Goal: Navigation & Orientation: Find specific page/section

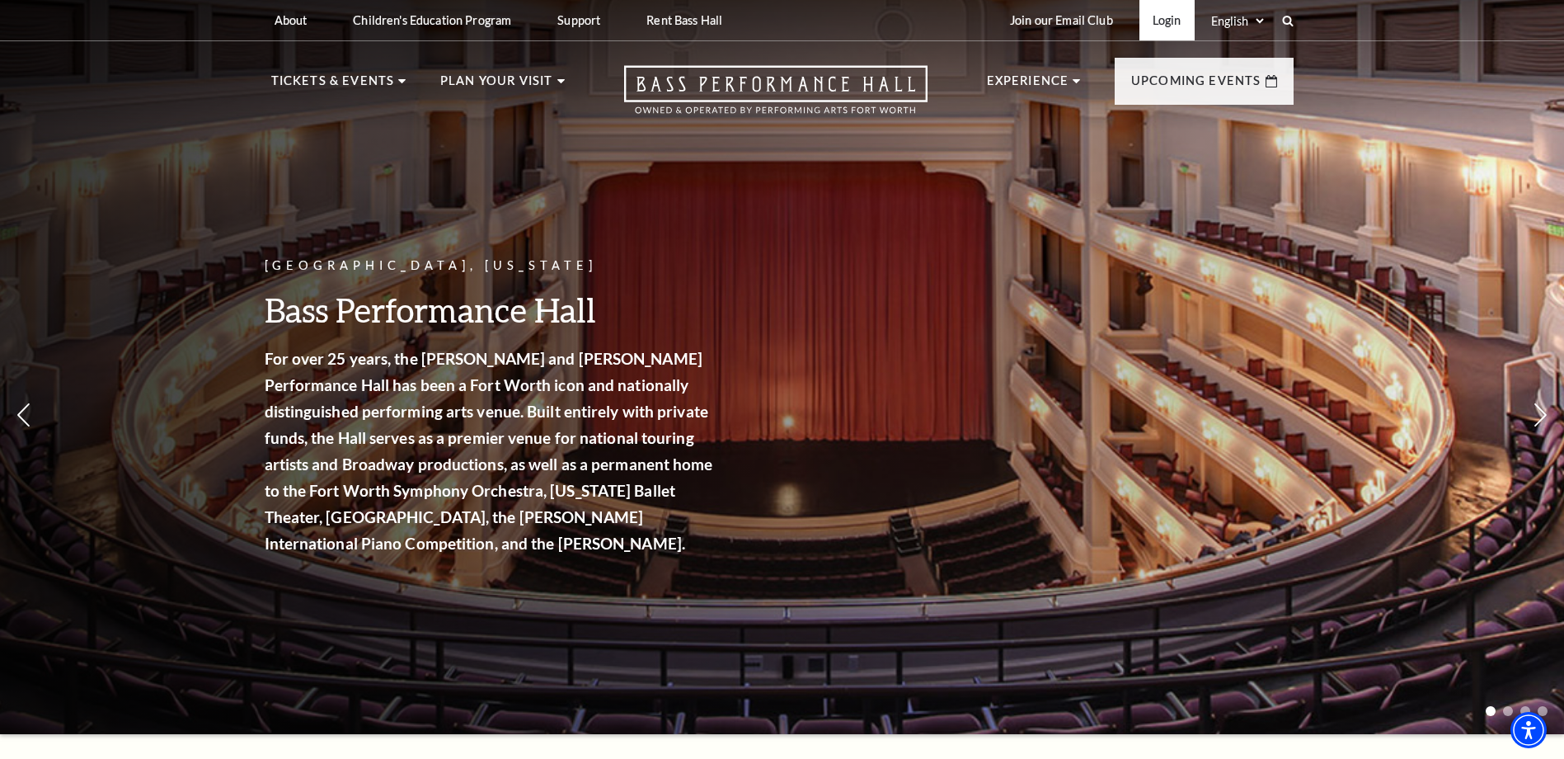
click at [1175, 18] on link "Login" at bounding box center [1166, 20] width 55 height 40
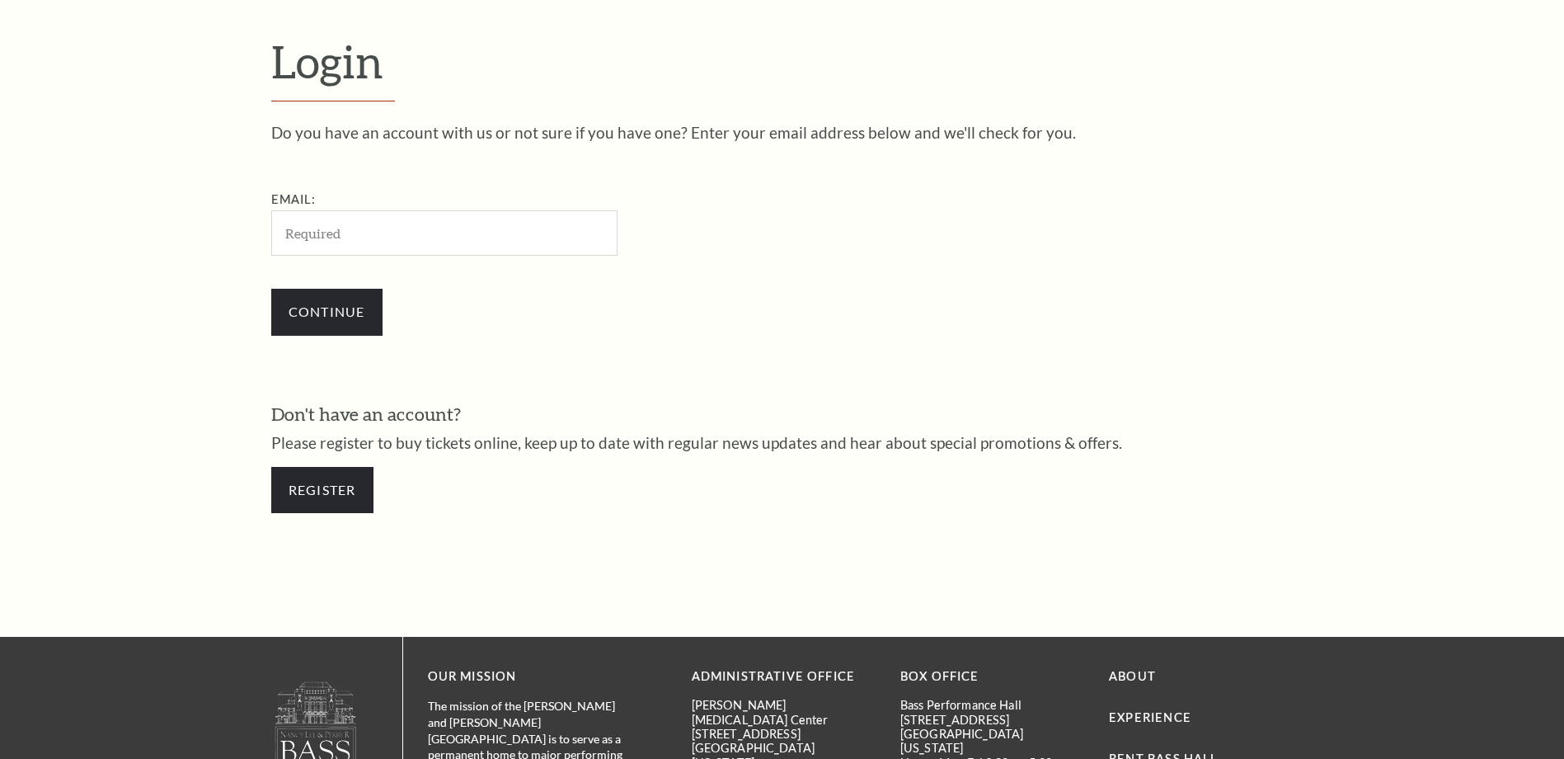
scroll to position [551, 0]
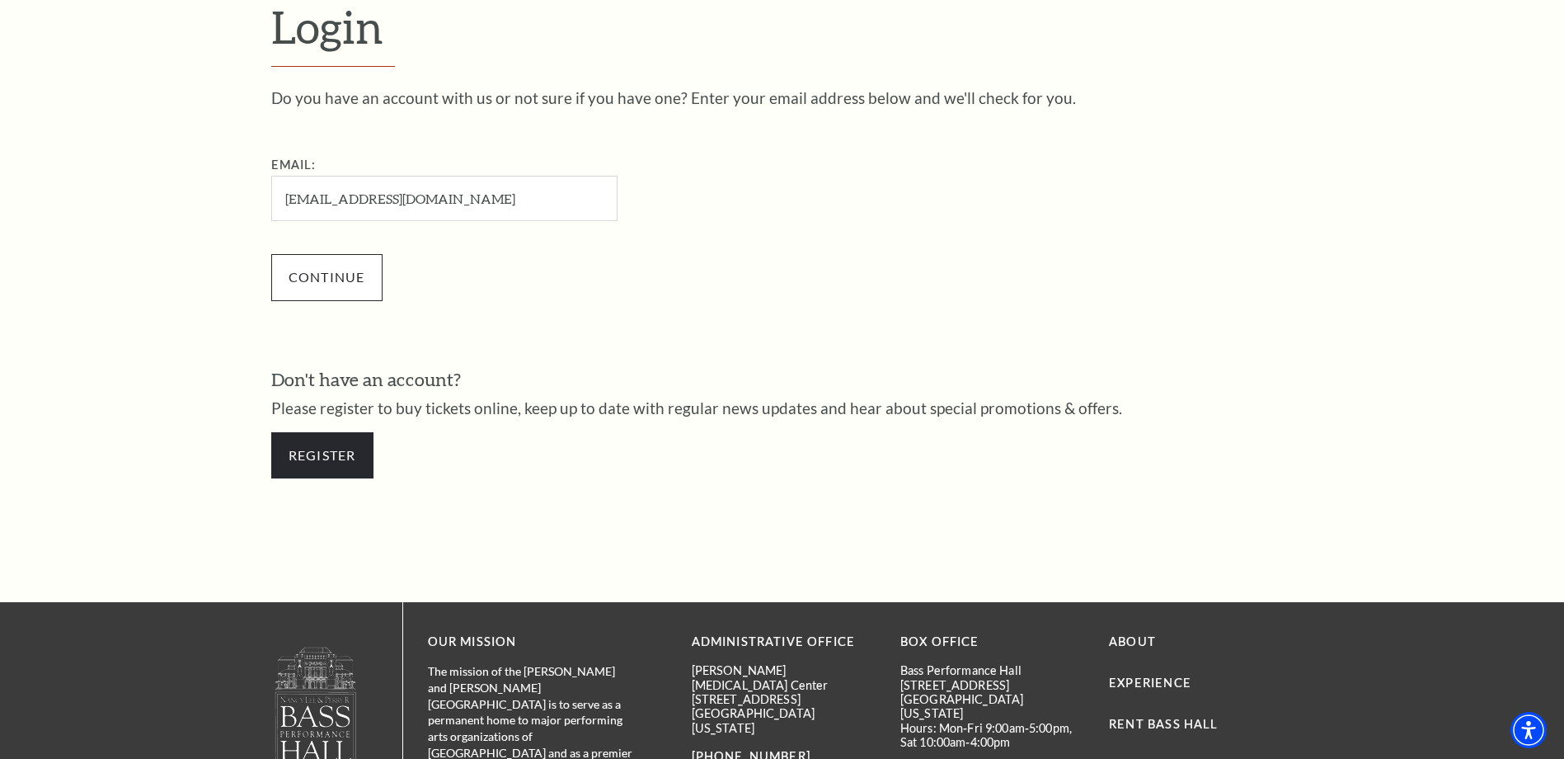
type input "bcorneil0328@gmail.com"
click at [344, 268] on input "Continue" at bounding box center [326, 277] width 111 height 46
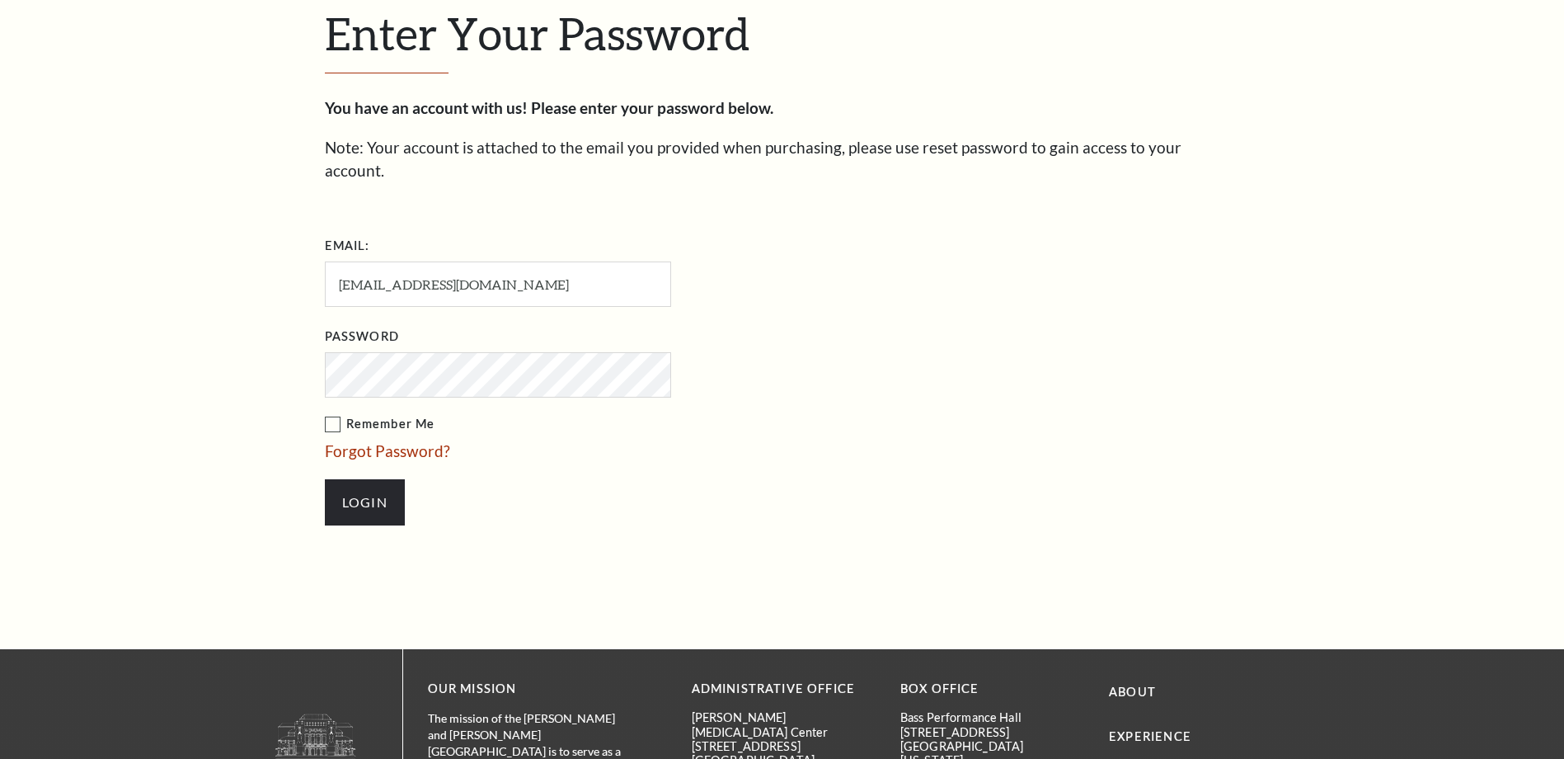
scroll to position [566, 0]
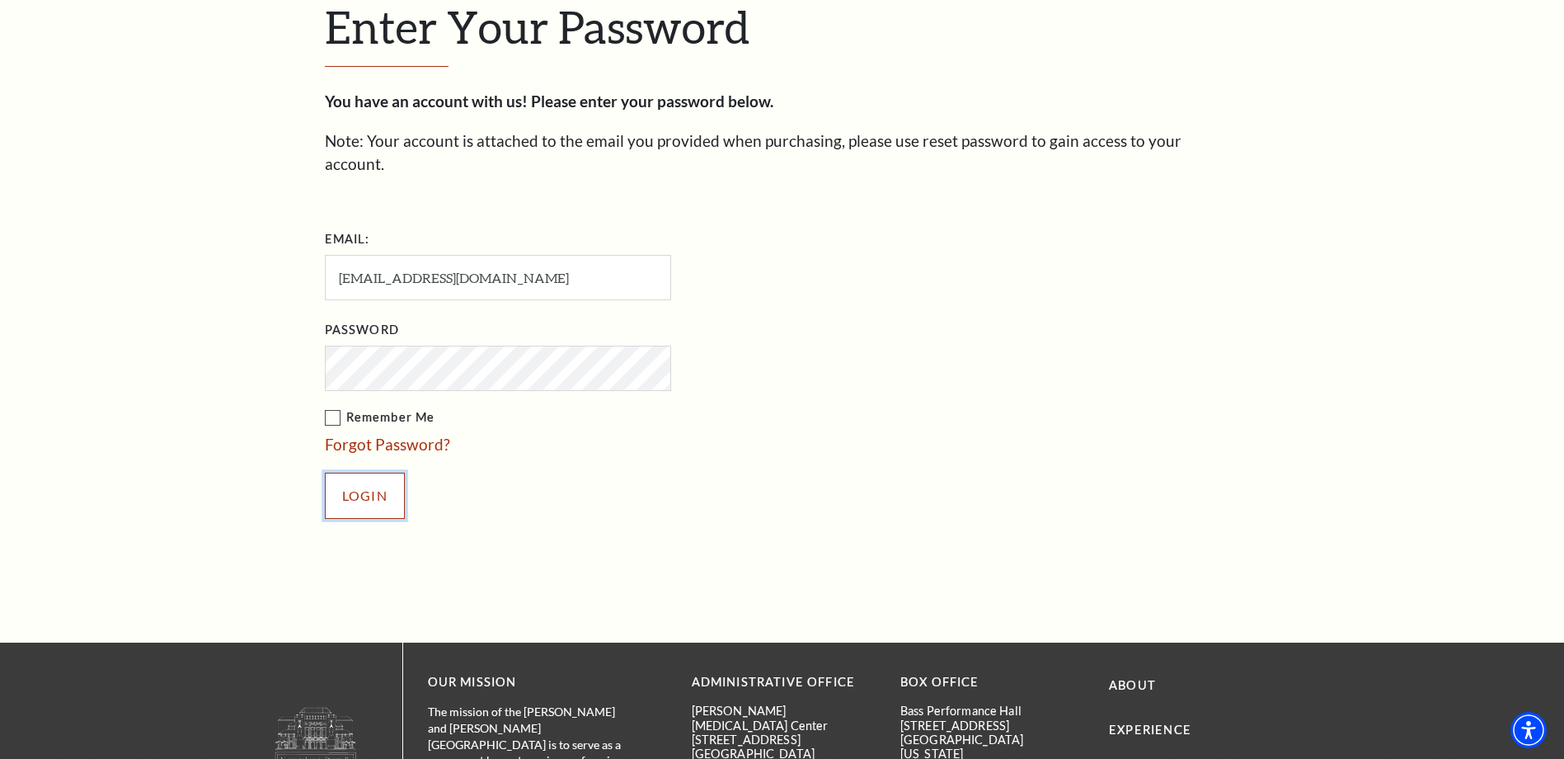
click at [389, 472] on input "Login" at bounding box center [365, 495] width 80 height 46
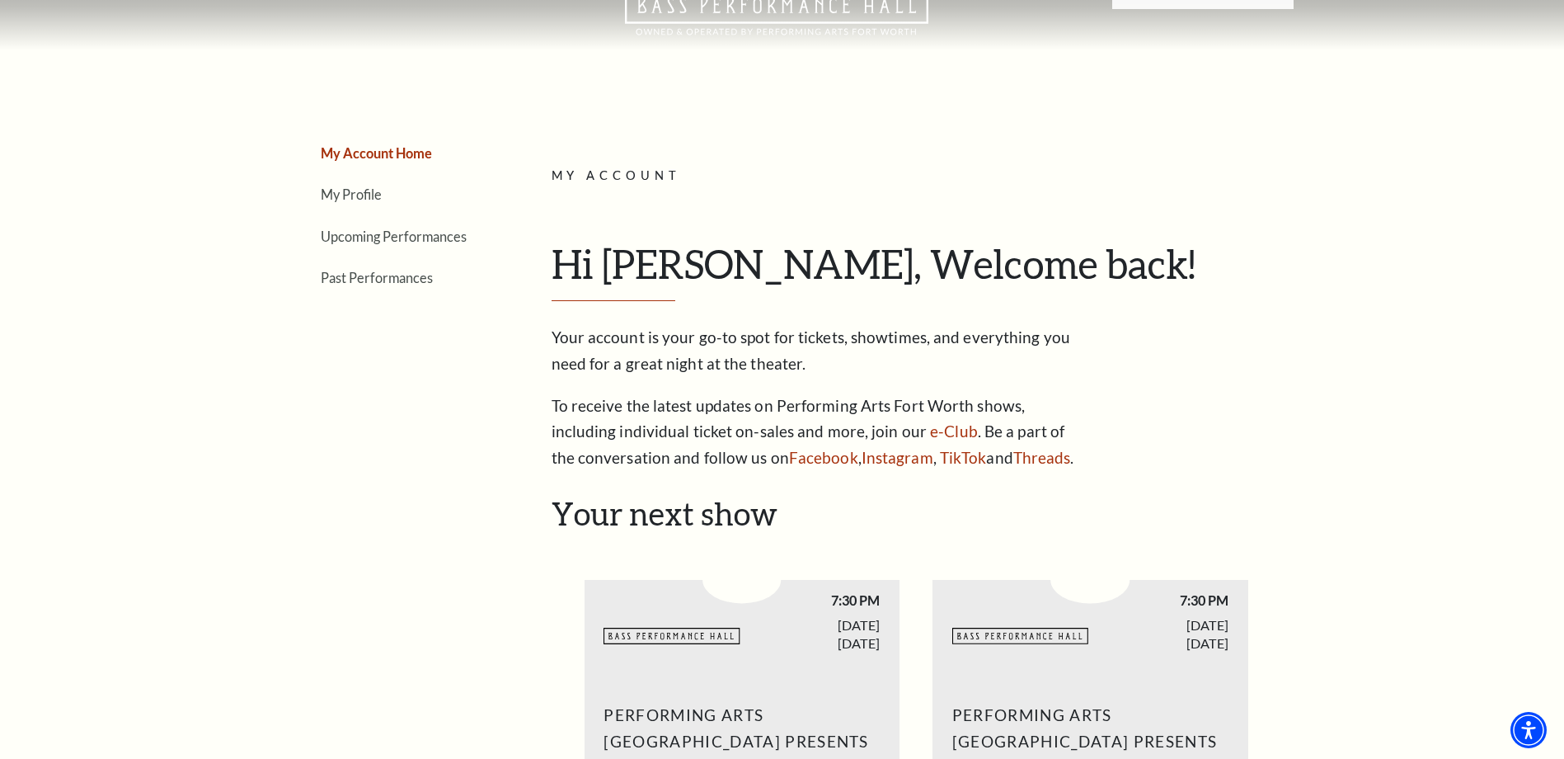
scroll to position [21, 0]
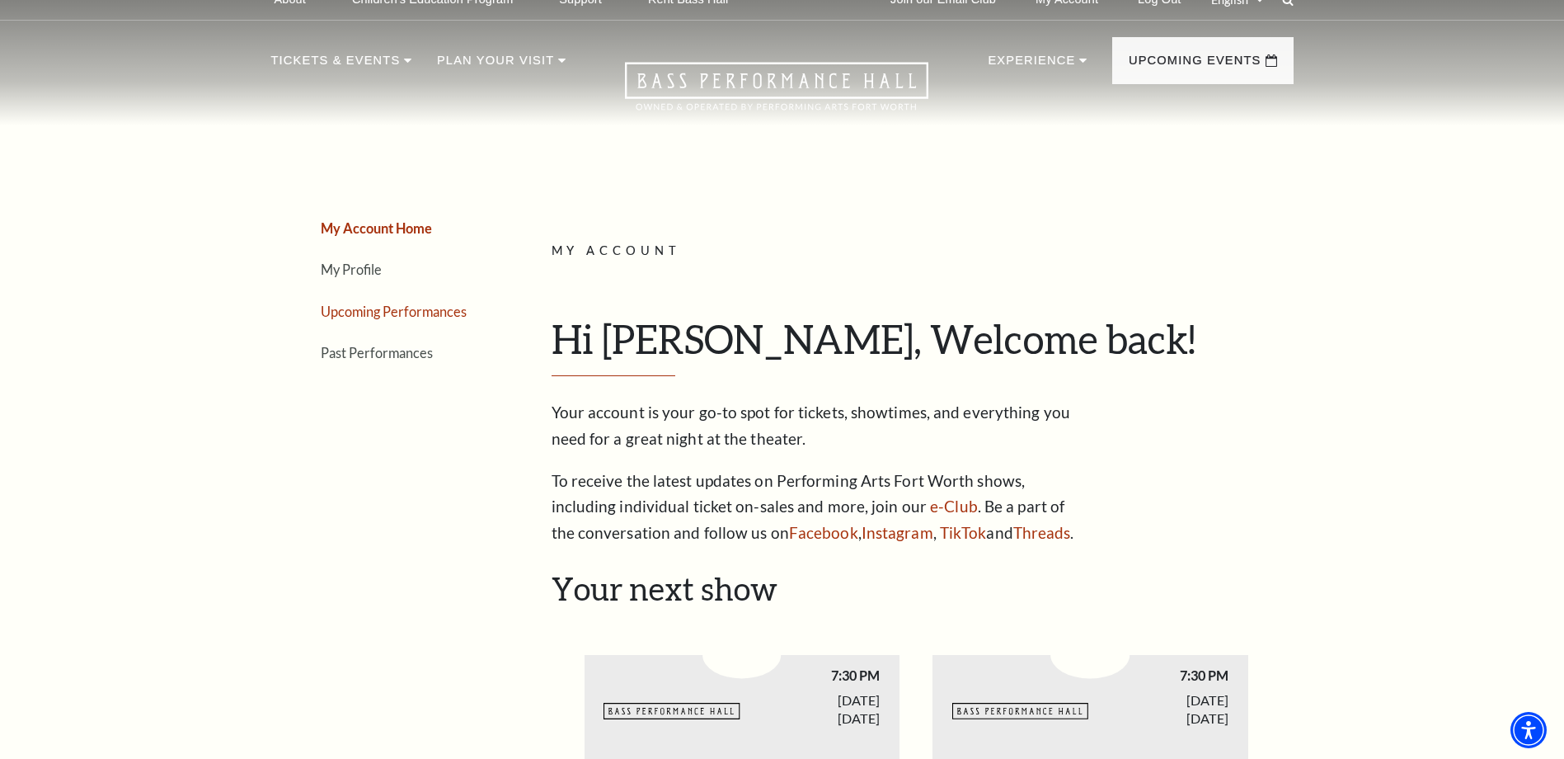
click at [370, 303] on link "Upcoming Performances" at bounding box center [394, 311] width 146 height 16
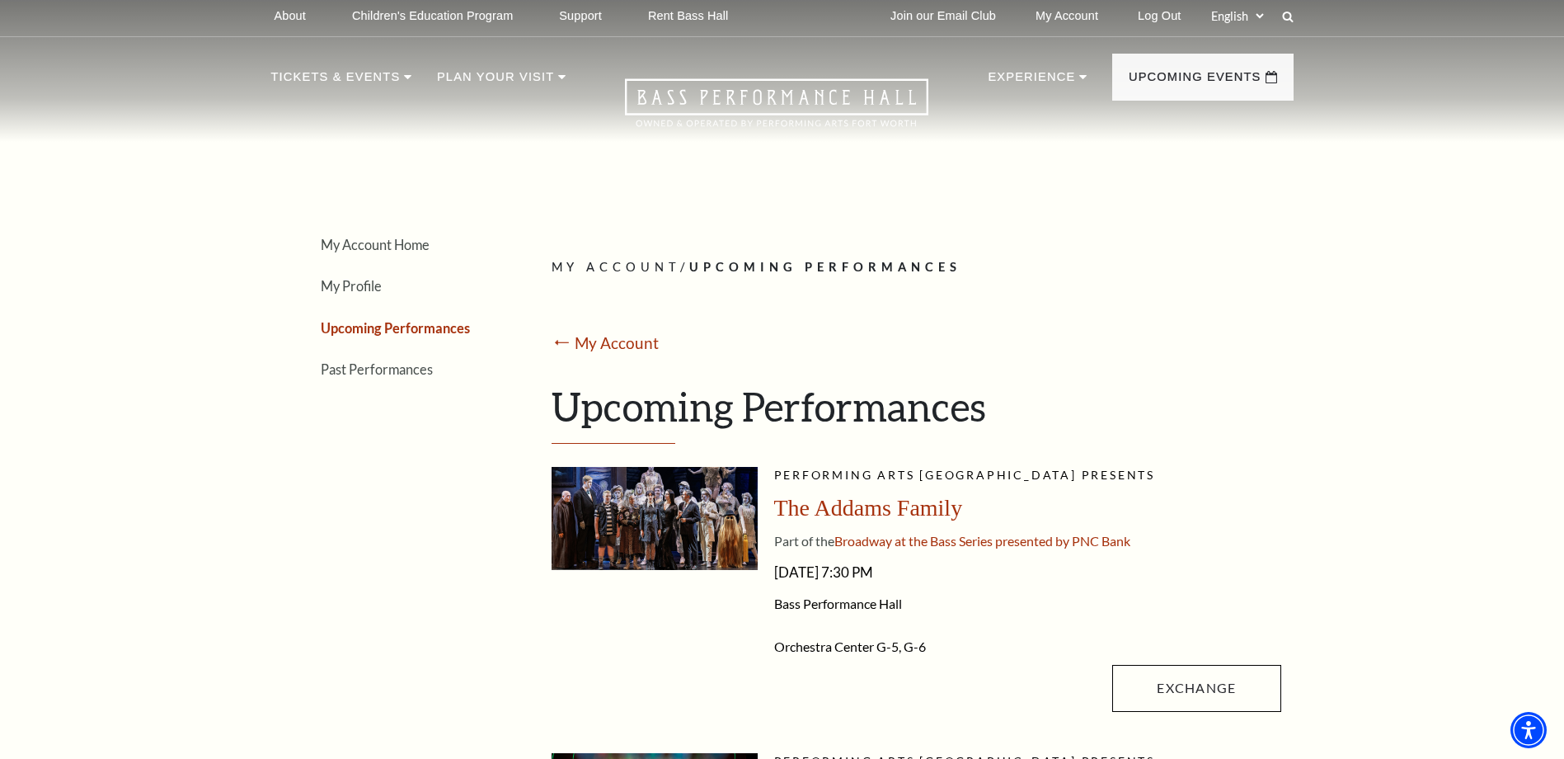
scroll to position [0, 0]
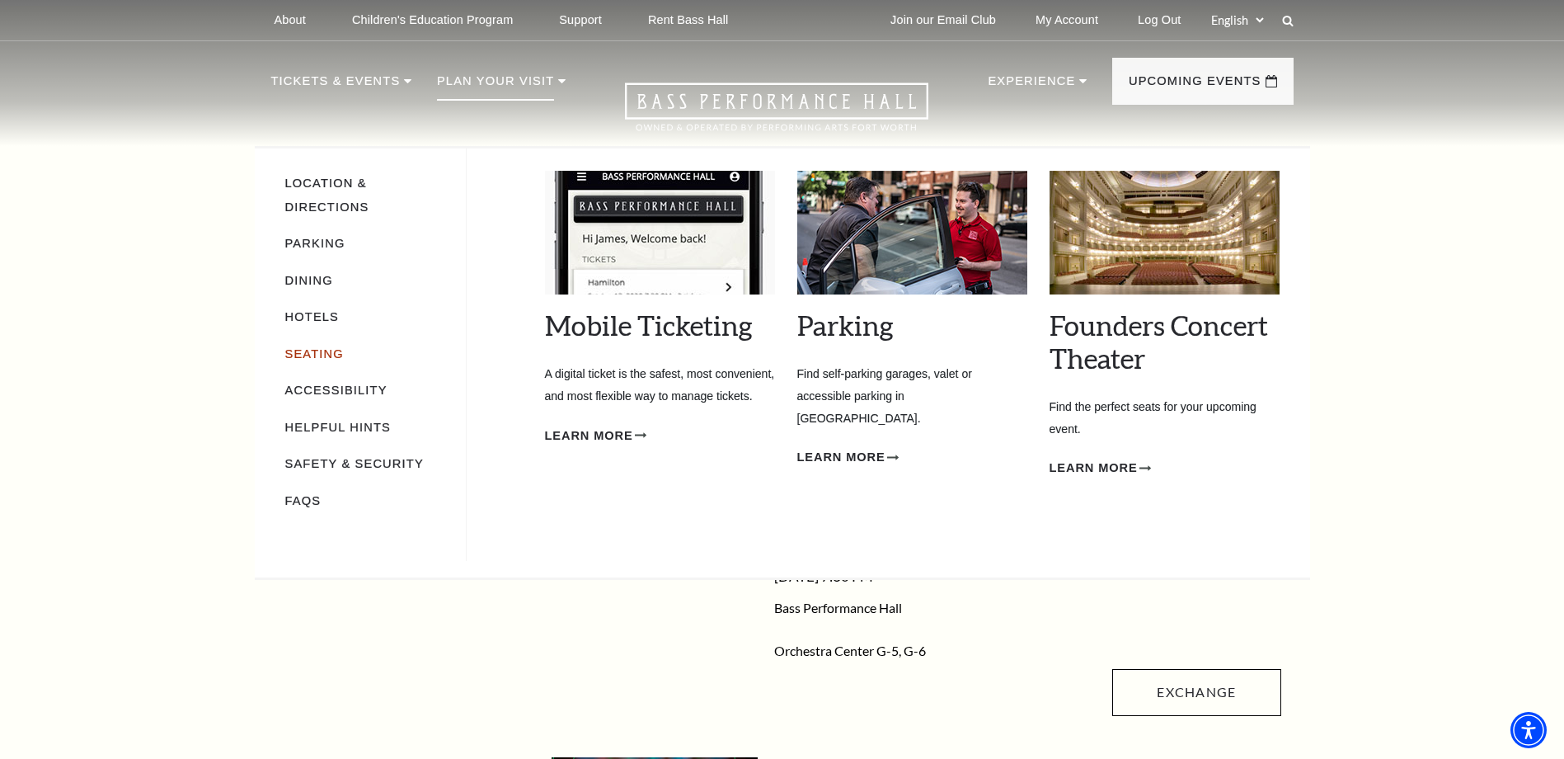
click at [310, 347] on link "Seating" at bounding box center [314, 353] width 59 height 13
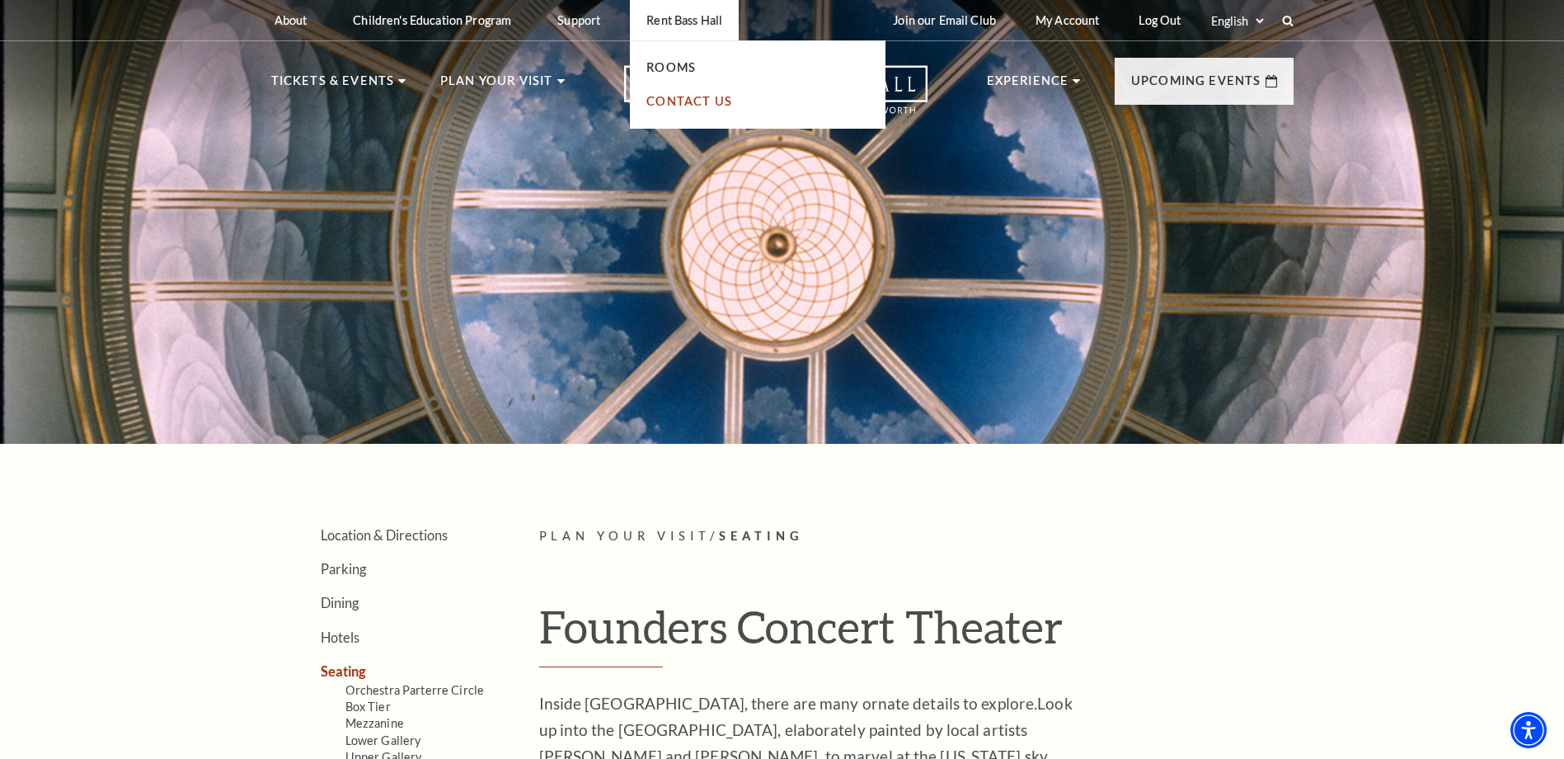
click at [706, 100] on link "Contact Us" at bounding box center [689, 101] width 86 height 14
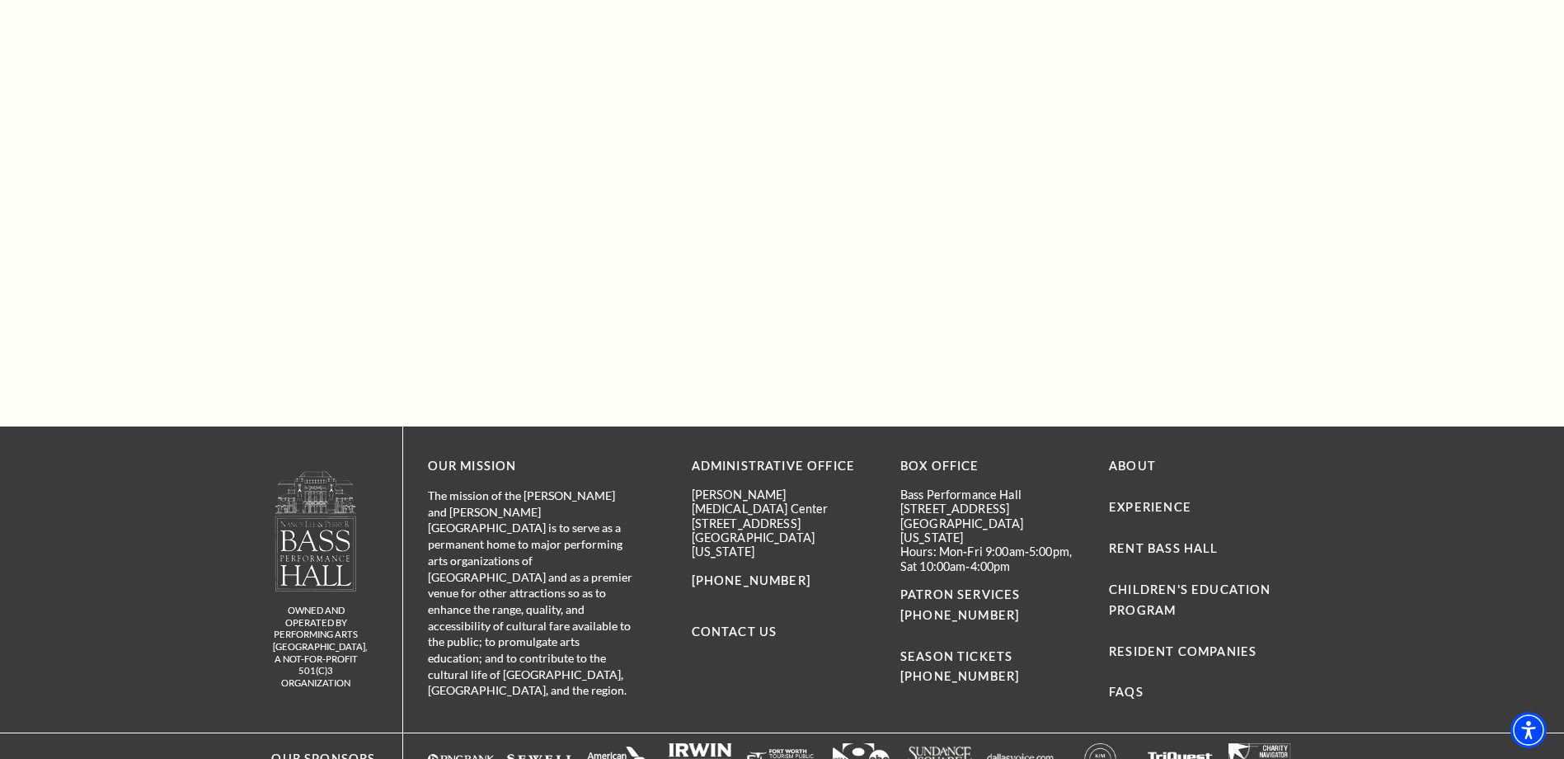
scroll to position [1484, 0]
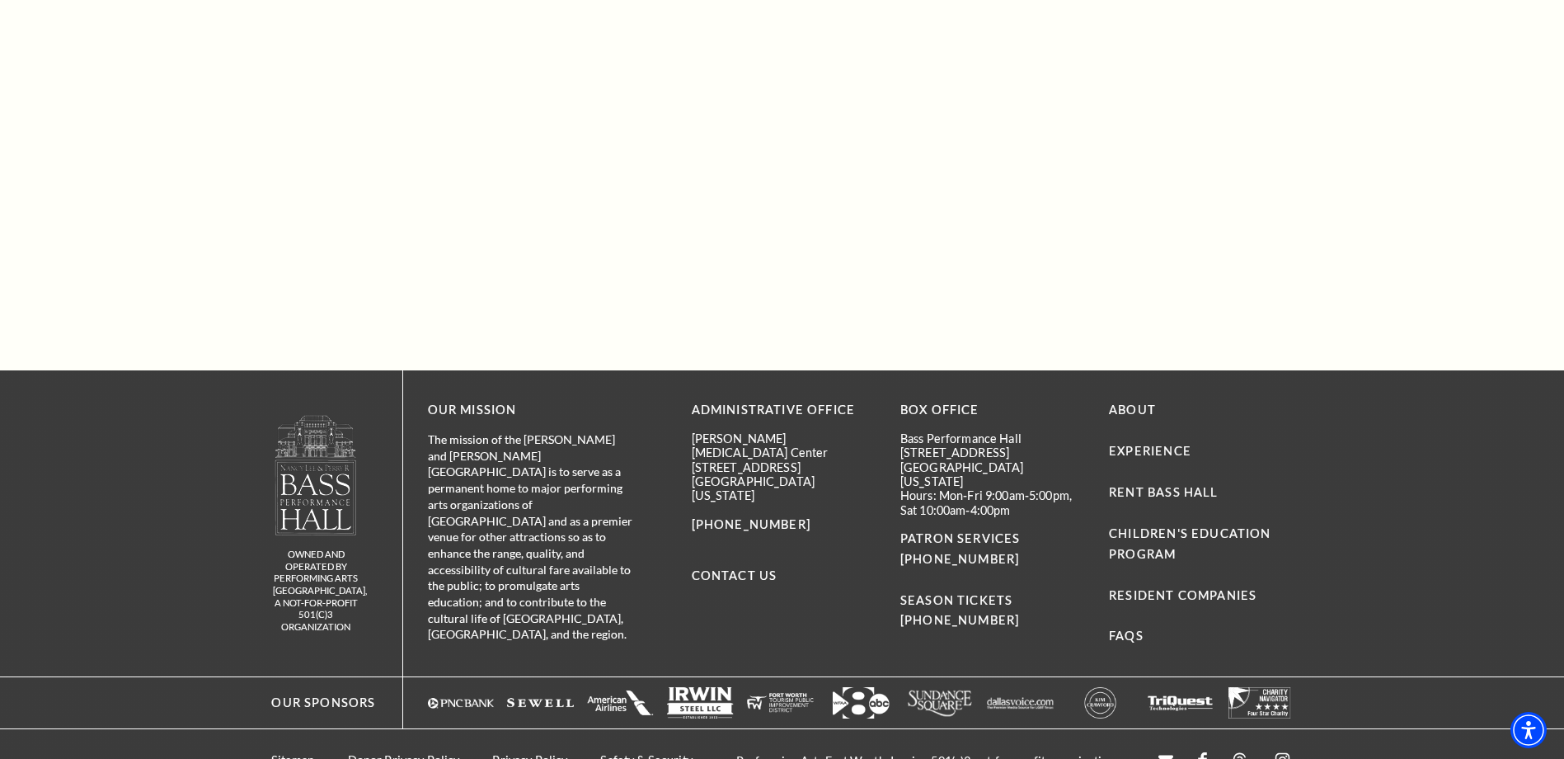
click at [930, 613] on link "[PHONE_NUMBER]" at bounding box center [959, 620] width 119 height 14
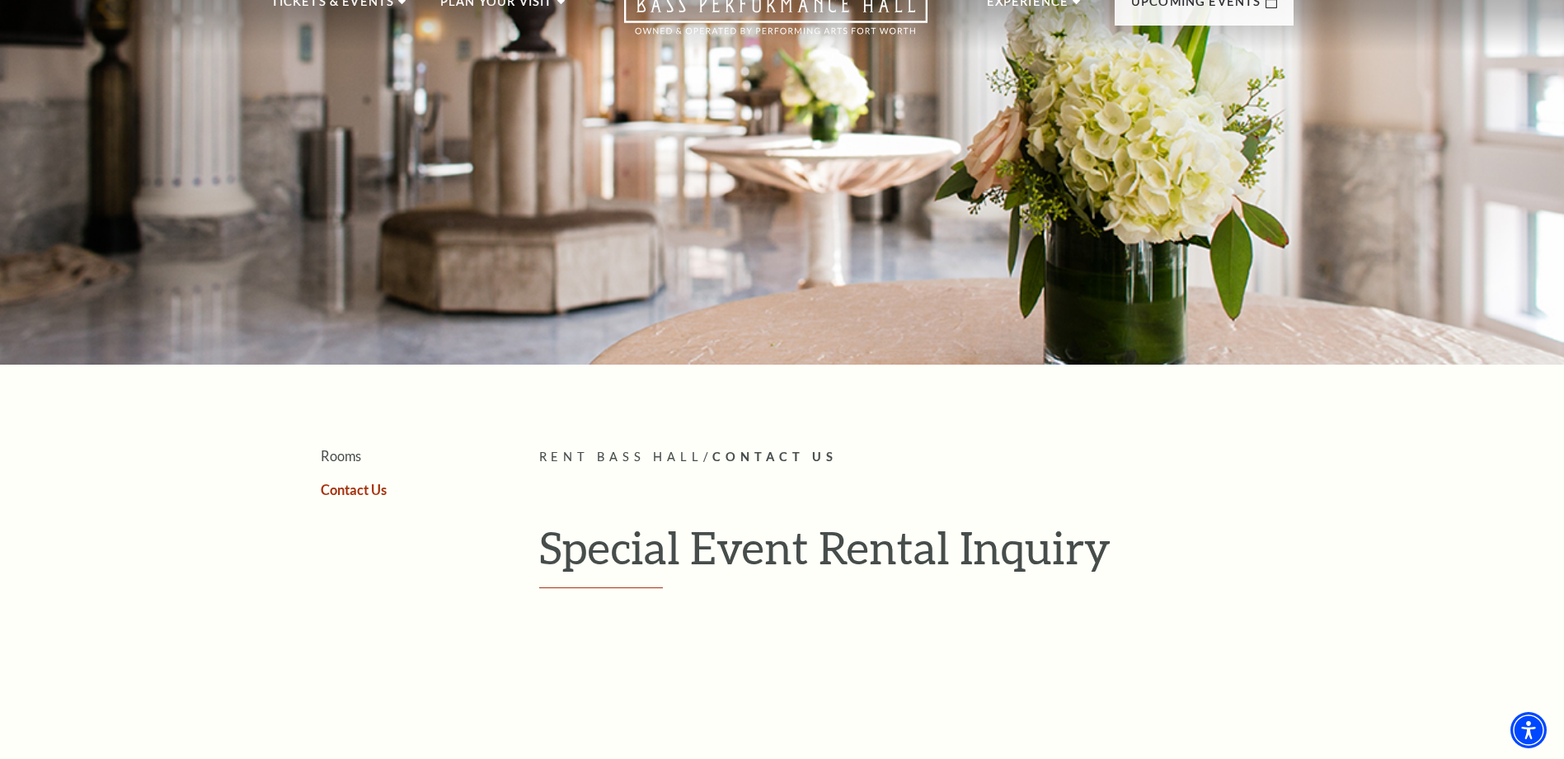
scroll to position [0, 0]
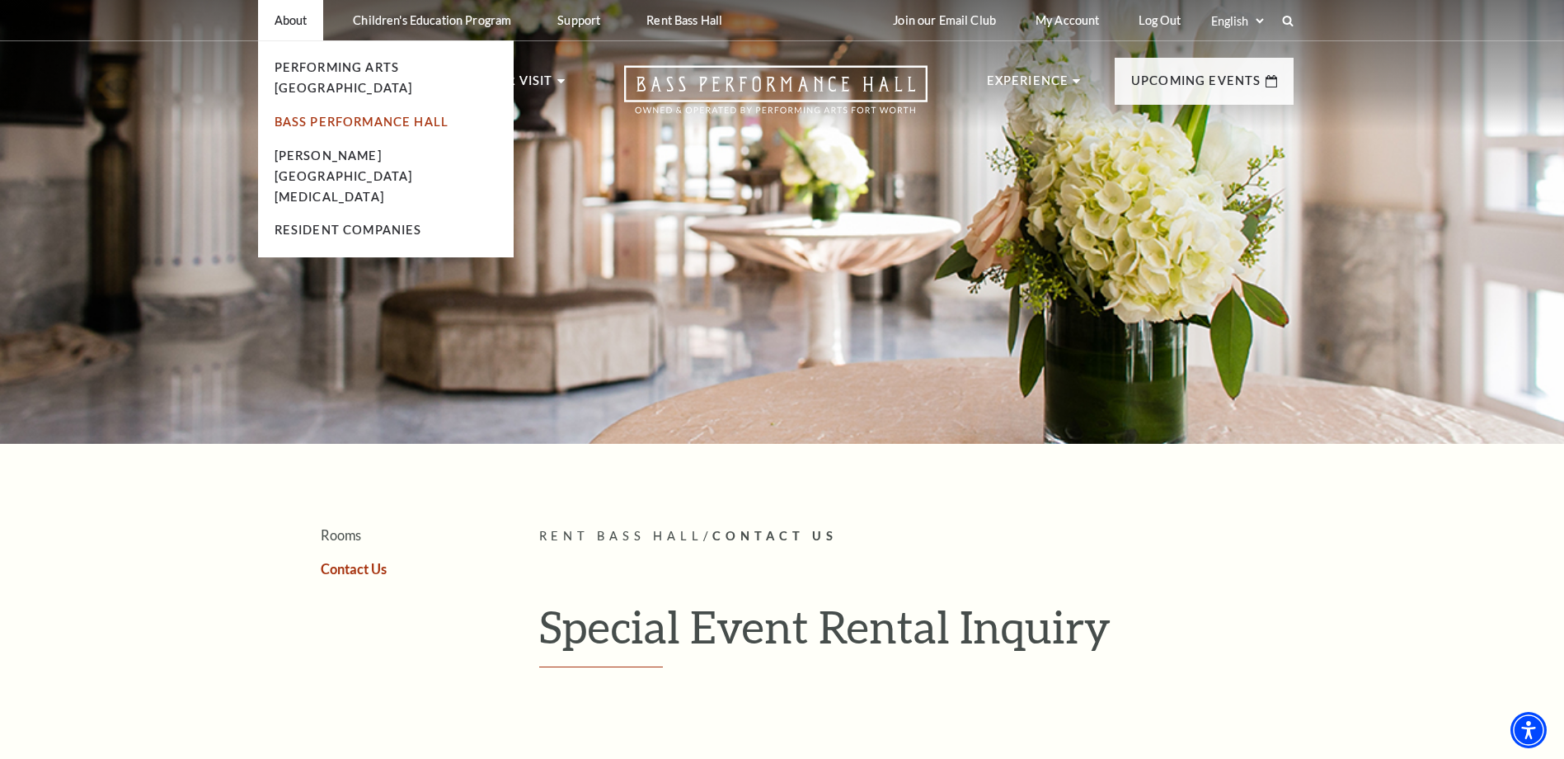
click at [322, 115] on link "Bass Performance Hall" at bounding box center [362, 122] width 175 height 14
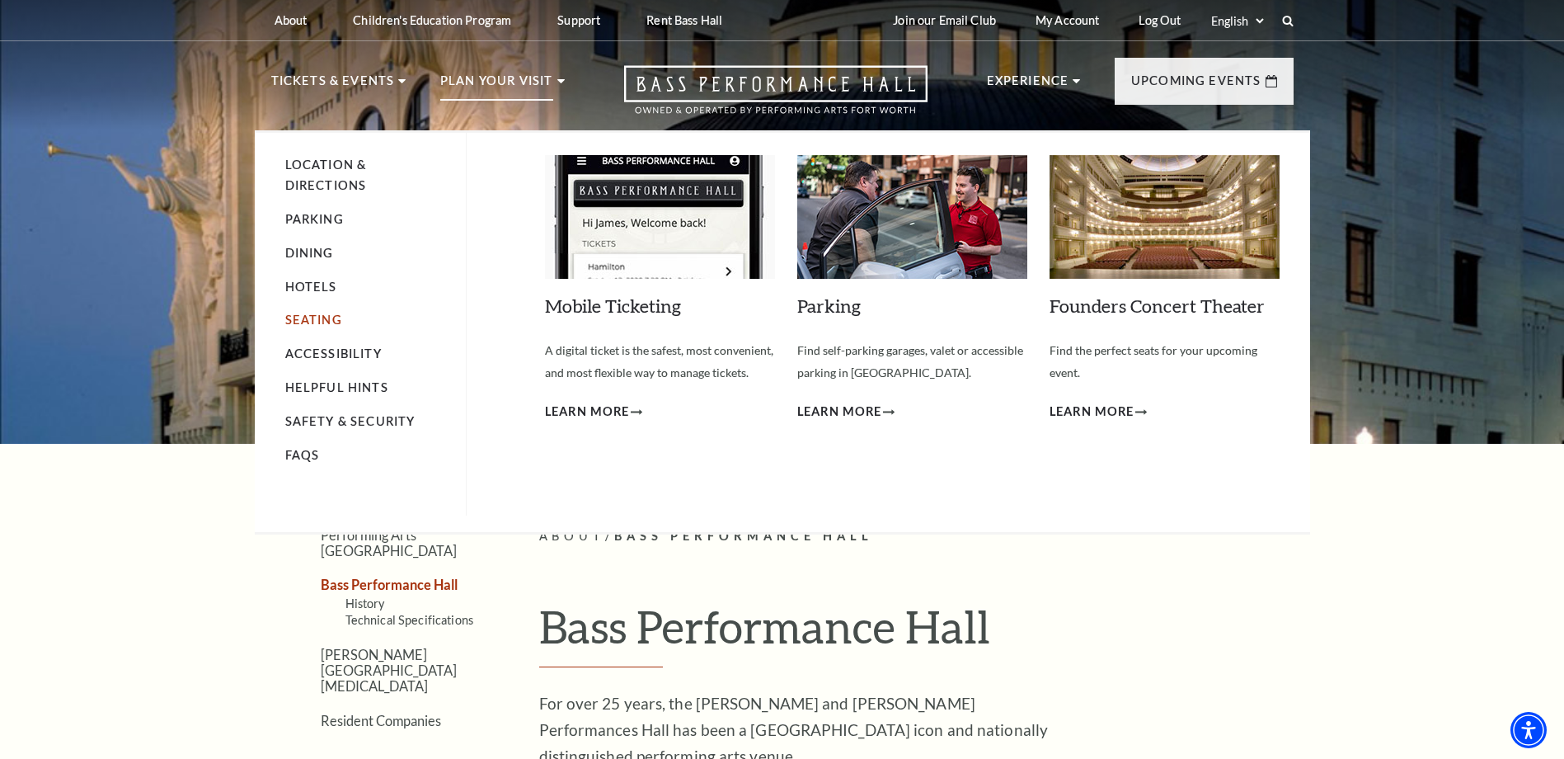
click at [327, 317] on link "Seating" at bounding box center [313, 319] width 57 height 14
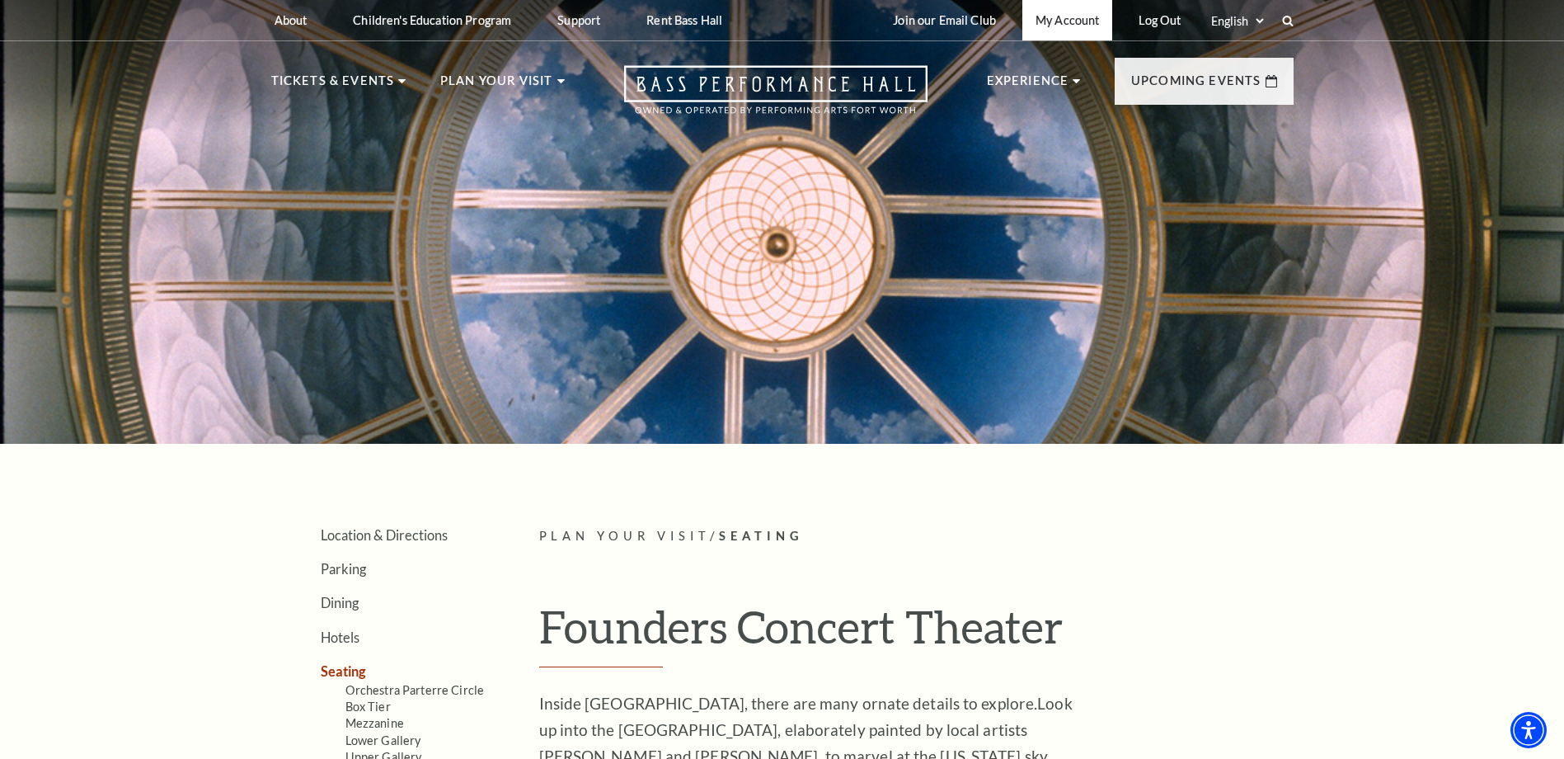
click at [1062, 19] on link "My Account" at bounding box center [1067, 20] width 90 height 40
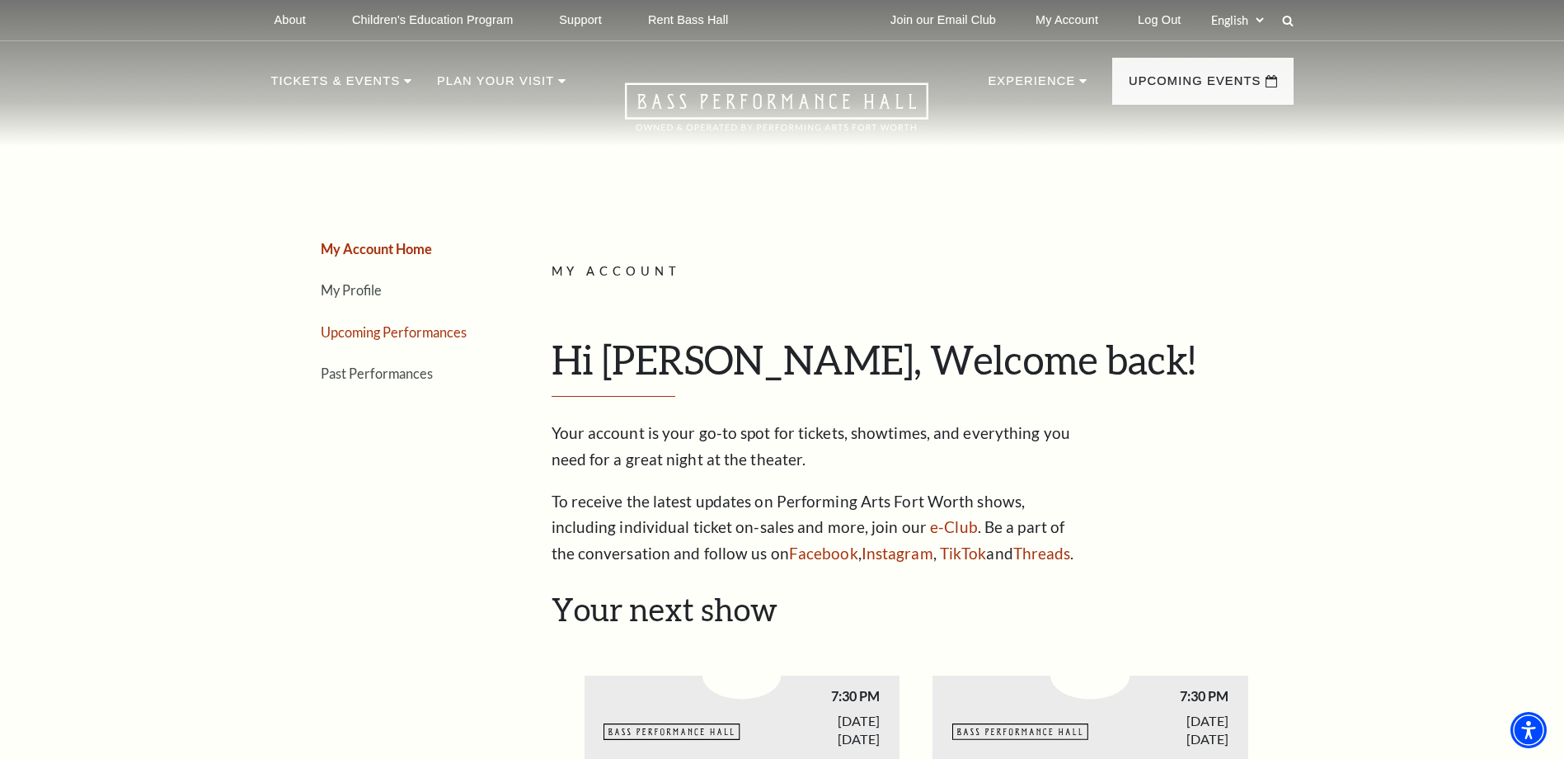
click at [395, 333] on link "Upcoming Performances" at bounding box center [394, 332] width 146 height 16
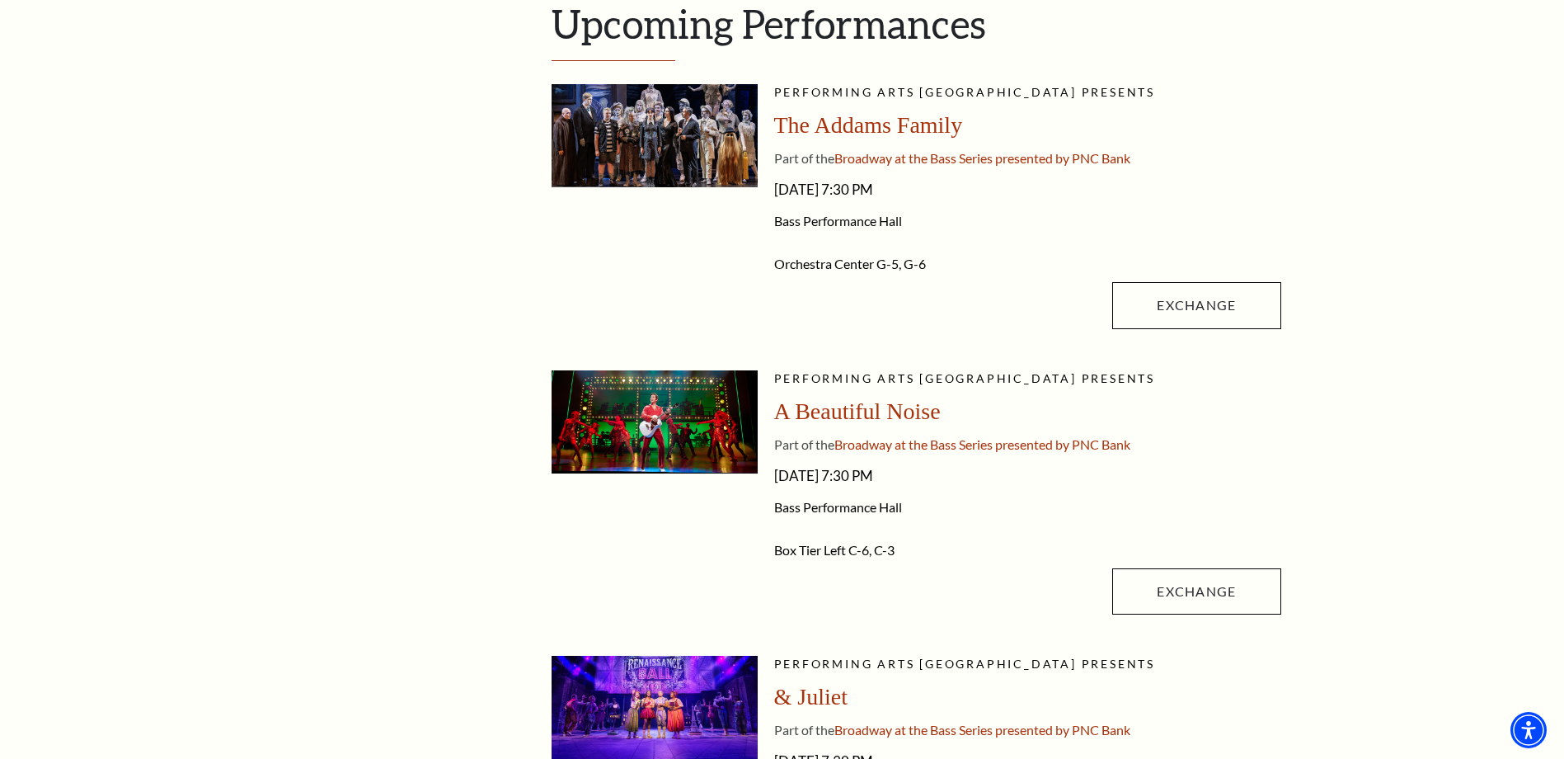
scroll to position [330, 0]
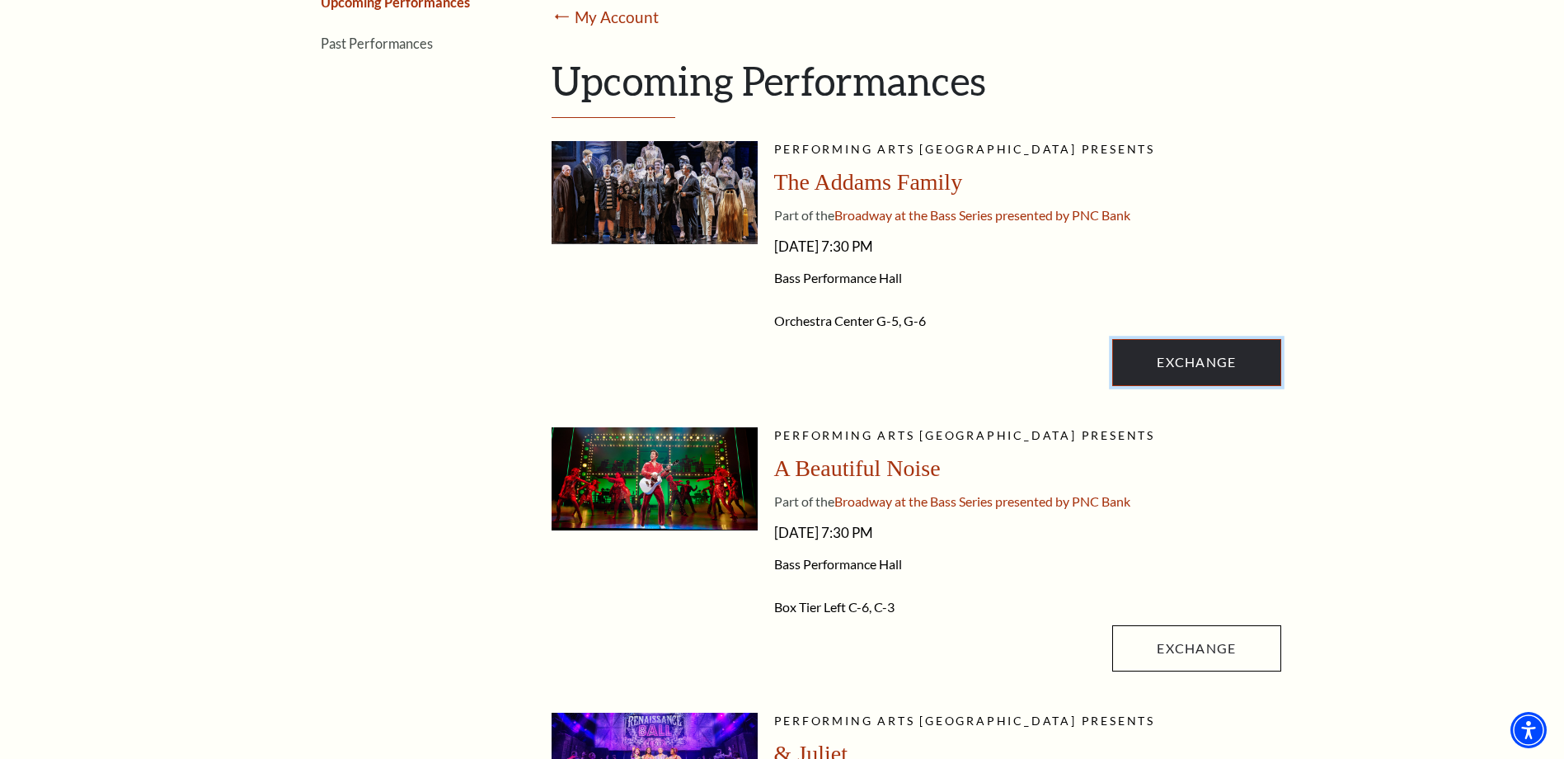
click at [1219, 357] on link "Exchange" at bounding box center [1196, 362] width 168 height 46
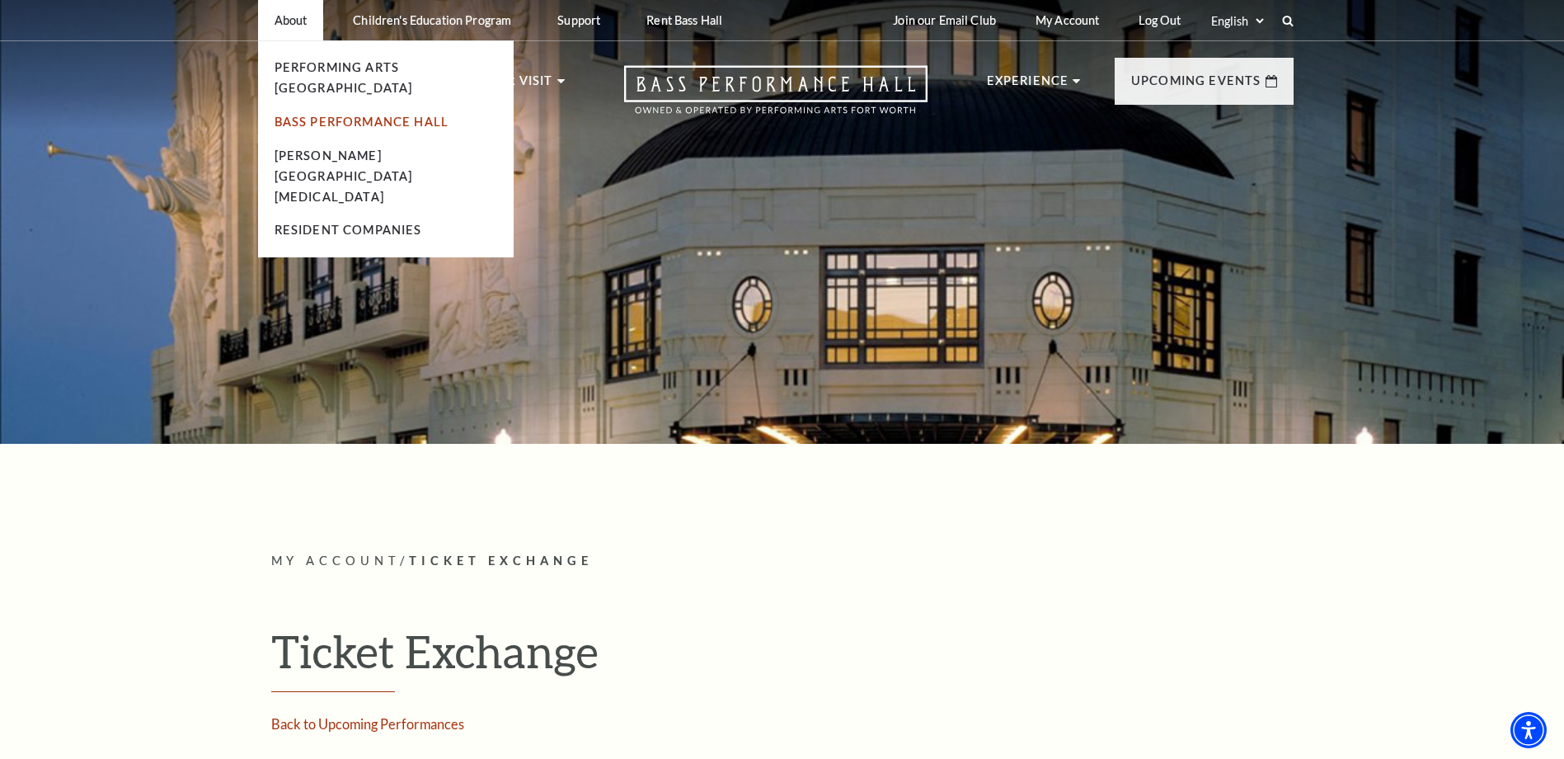
click at [325, 115] on link "Bass Performance Hall" at bounding box center [362, 122] width 175 height 14
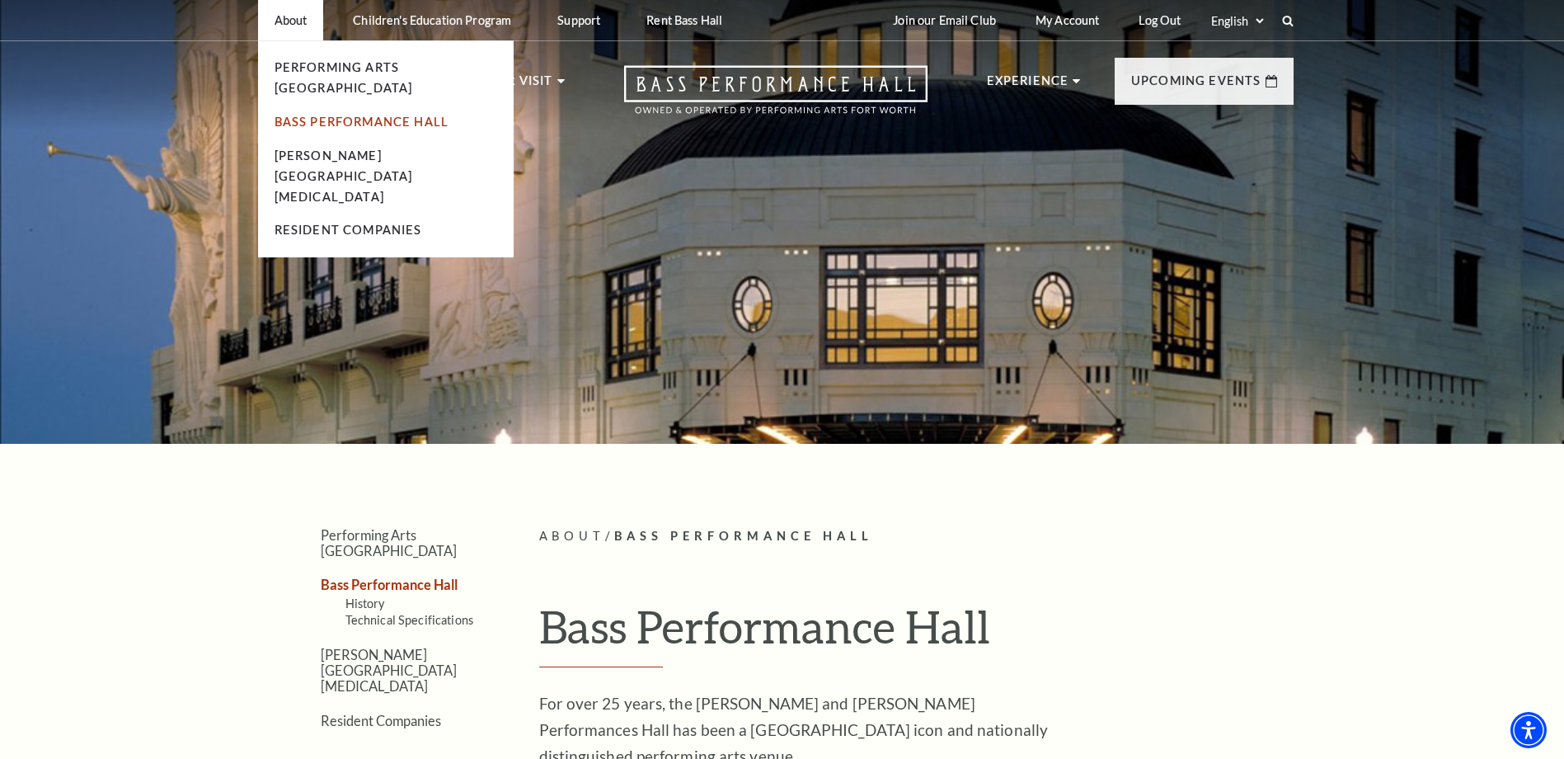
click at [354, 115] on link "Bass Performance Hall" at bounding box center [362, 122] width 175 height 14
click at [286, 26] on p "About" at bounding box center [291, 20] width 33 height 14
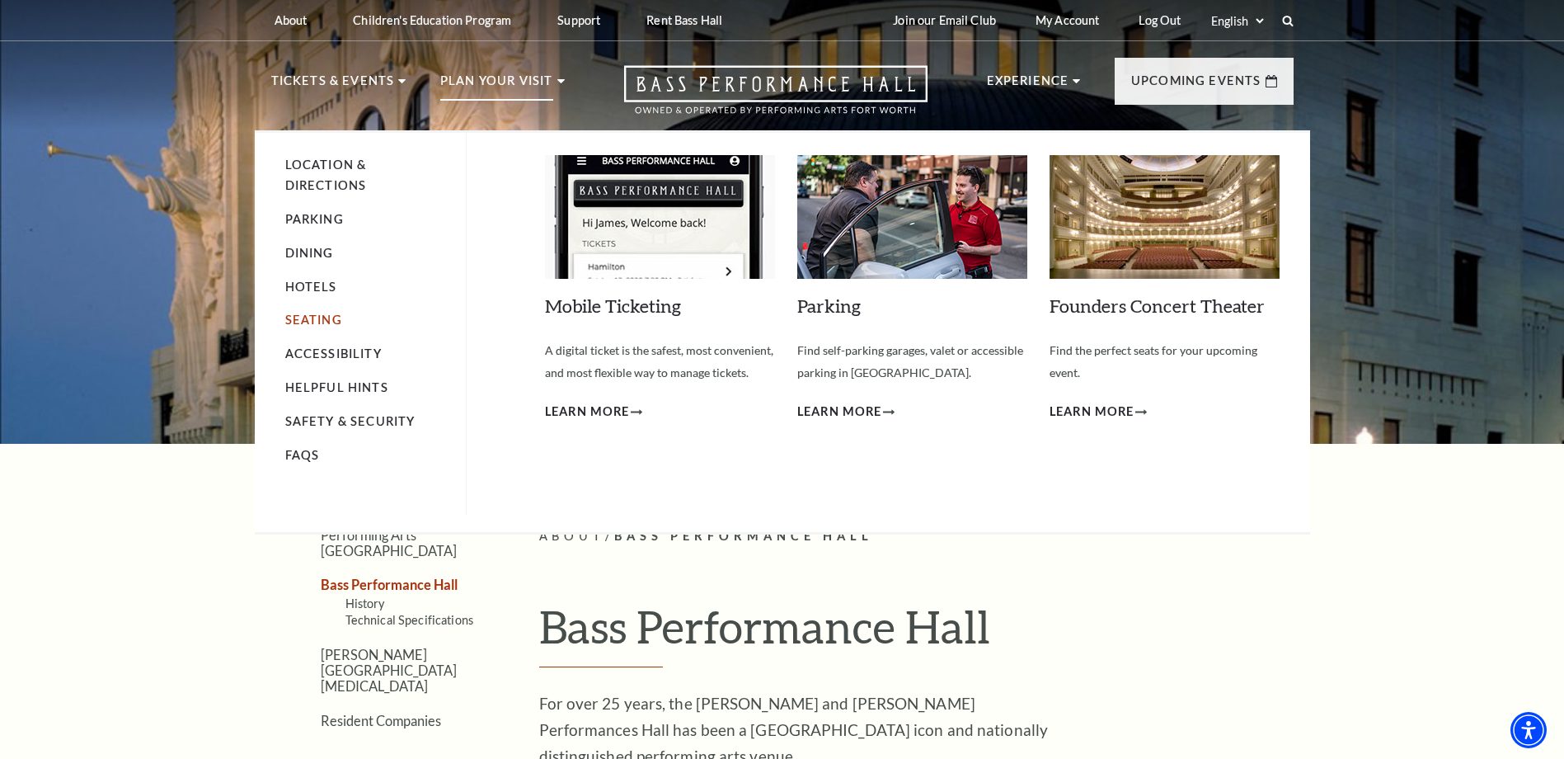
click at [327, 317] on link "Seating" at bounding box center [313, 319] width 57 height 14
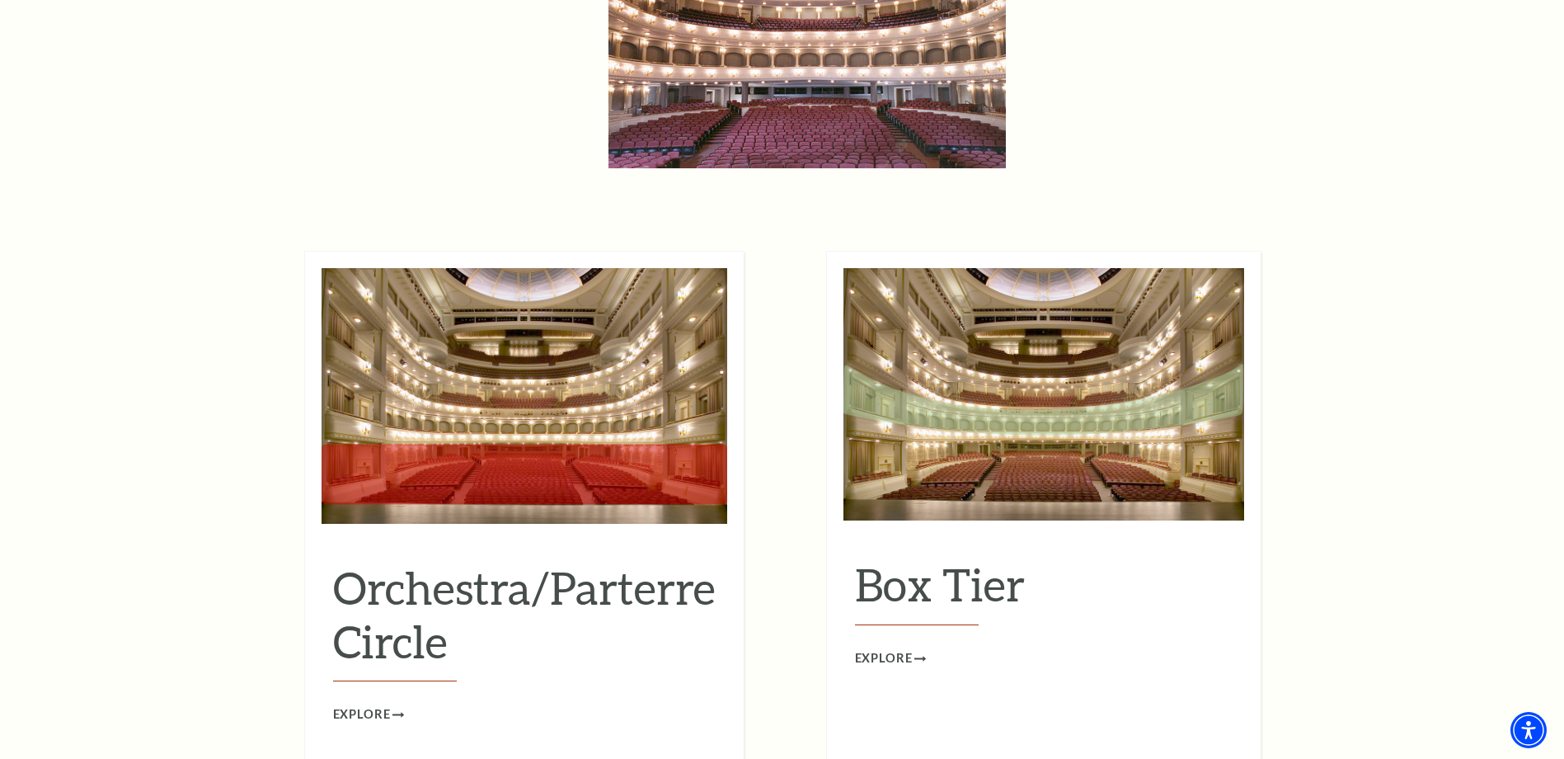
scroll to position [1587, 0]
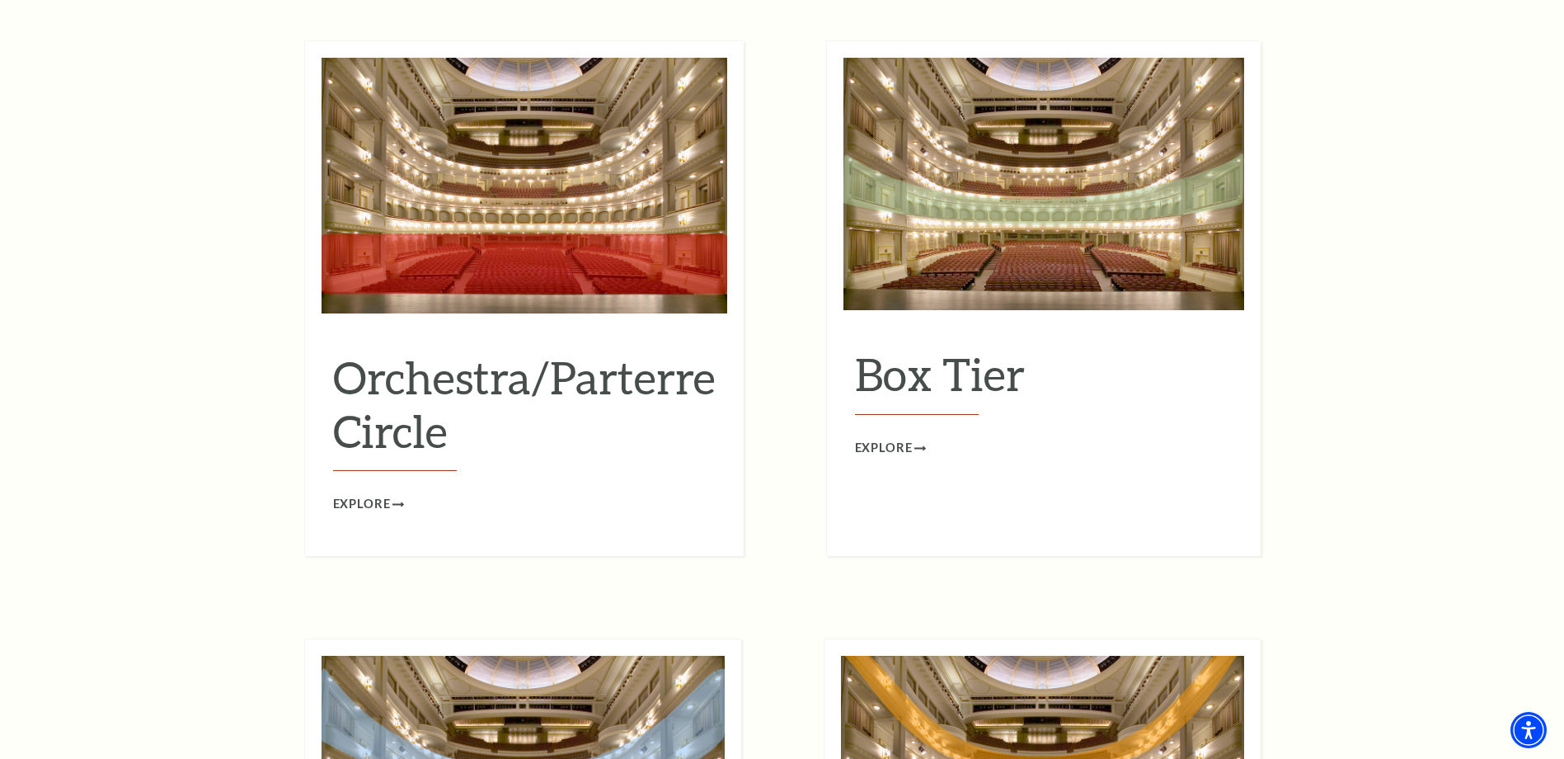
click at [1044, 226] on img at bounding box center [1043, 184] width 401 height 252
click at [905, 438] on span "Explore" at bounding box center [884, 448] width 58 height 21
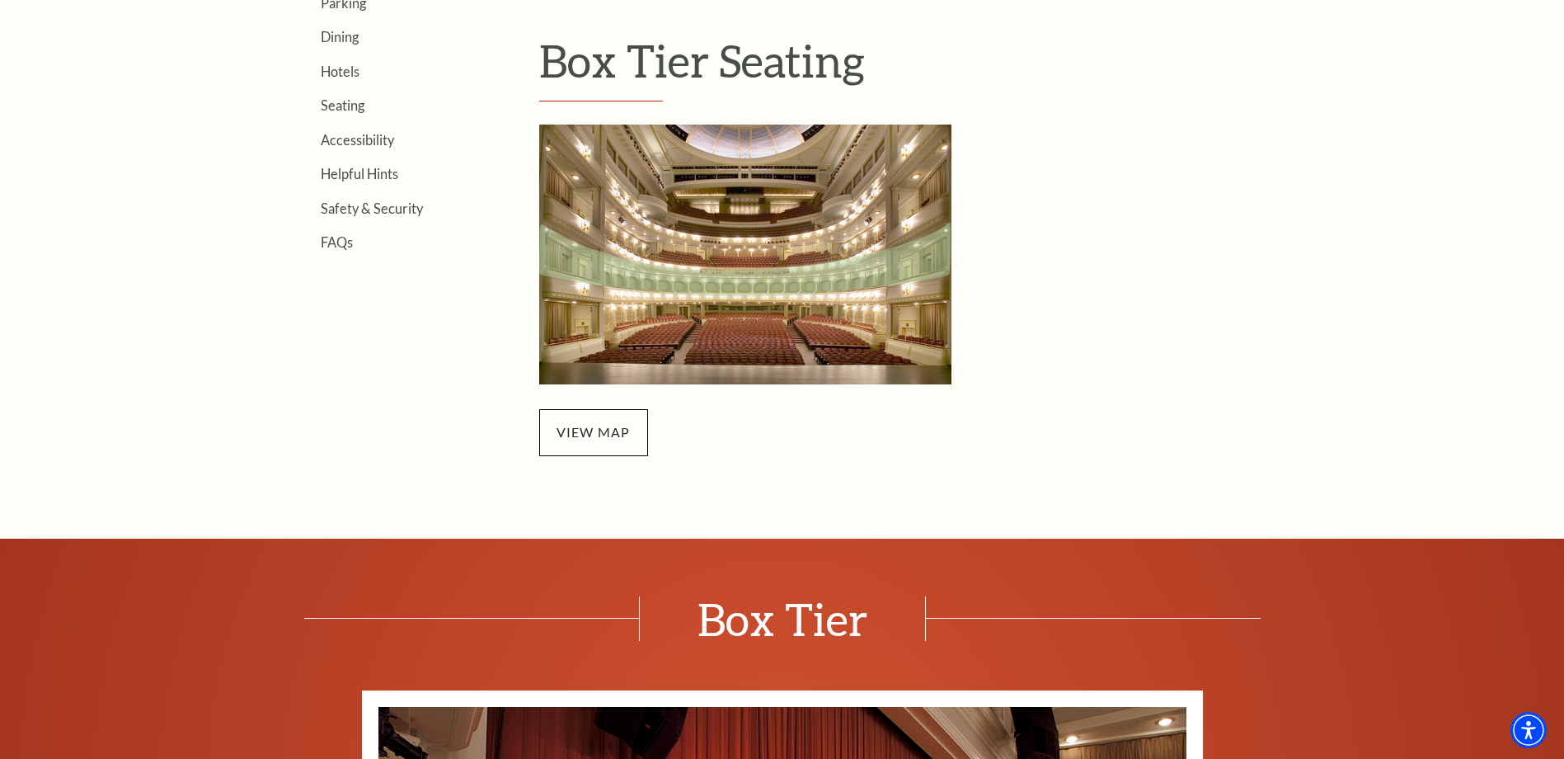
scroll to position [680, 0]
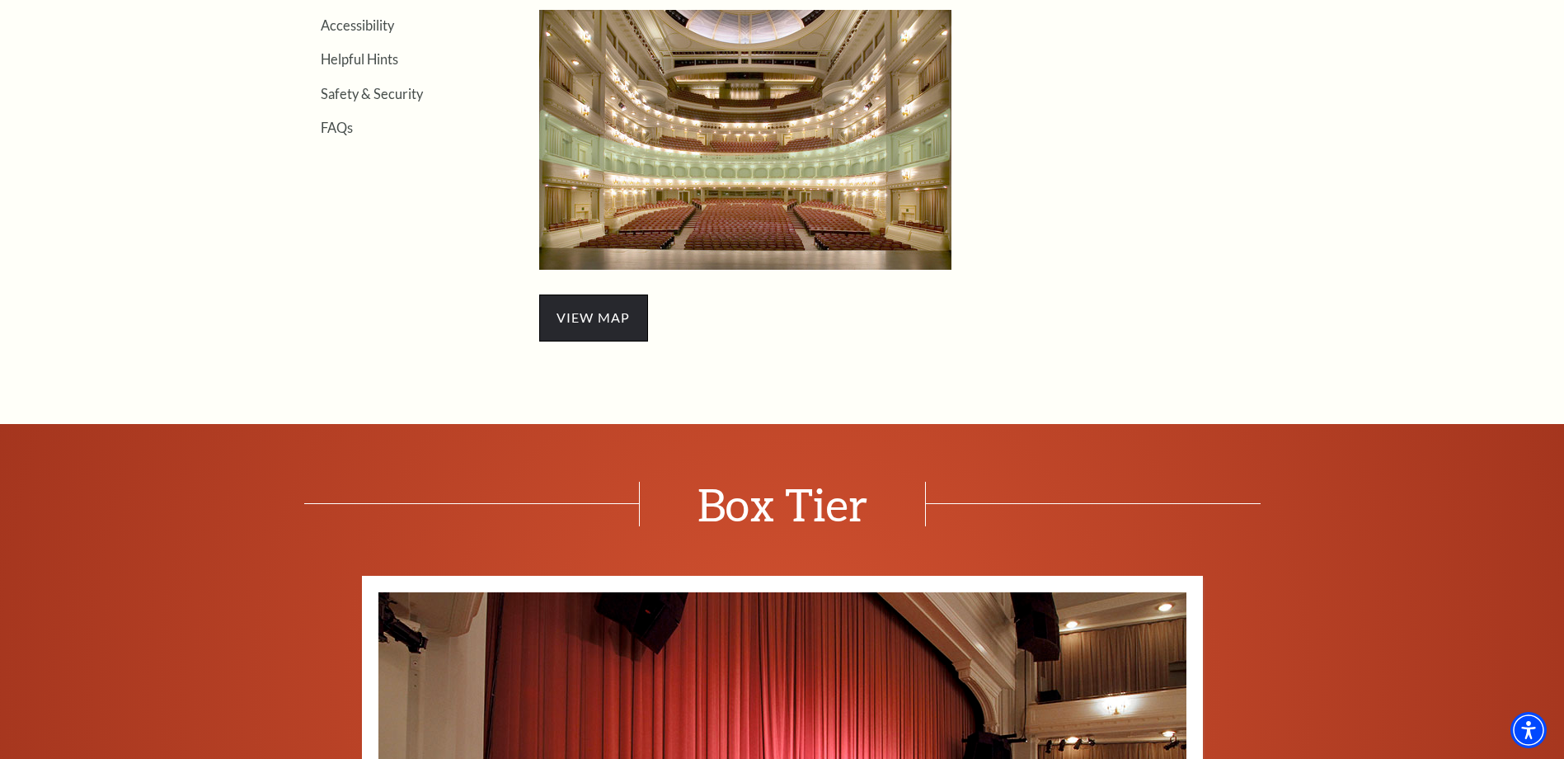
click at [589, 314] on span "view map" at bounding box center [593, 317] width 109 height 46
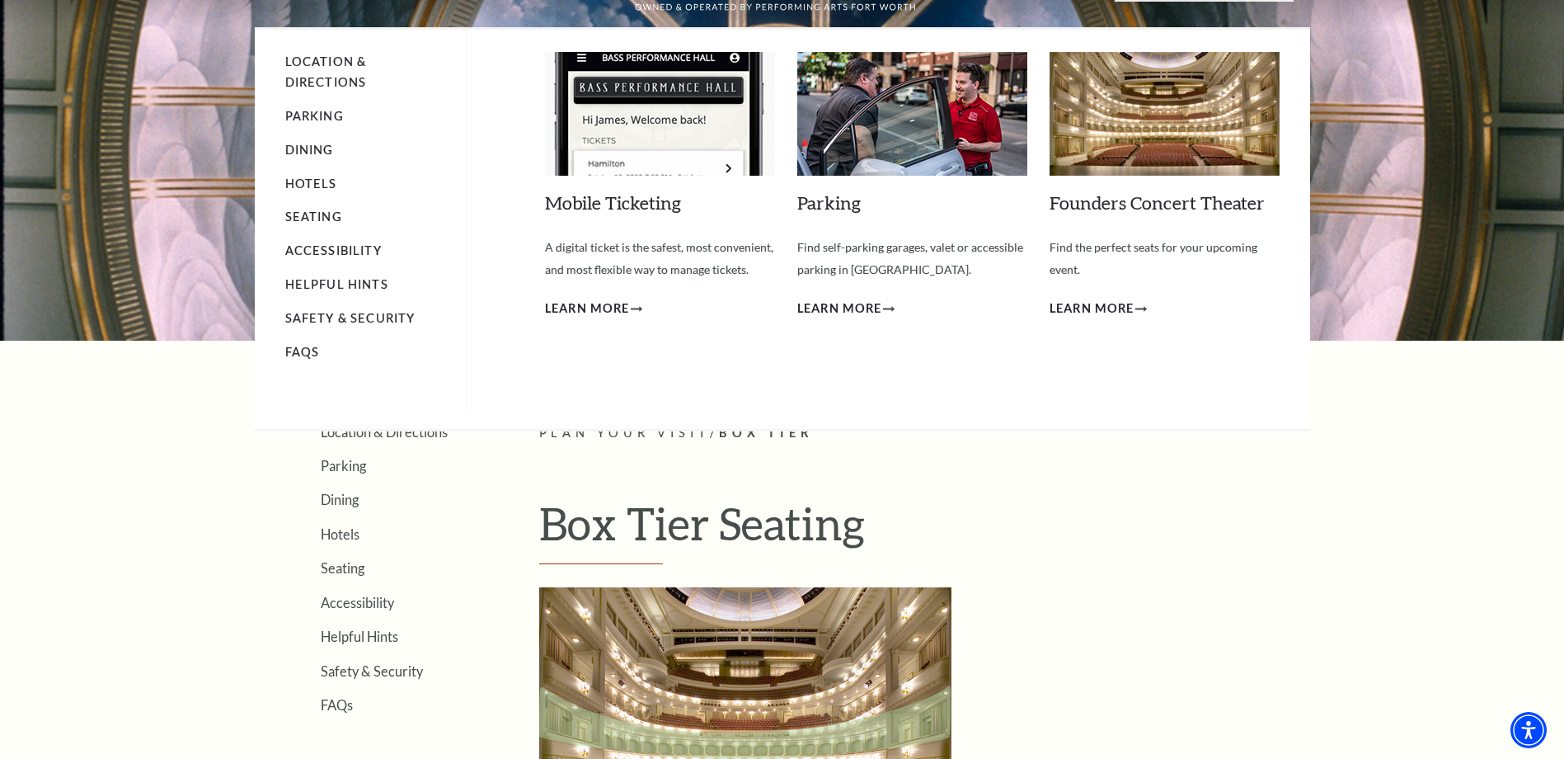
scroll to position [0, 0]
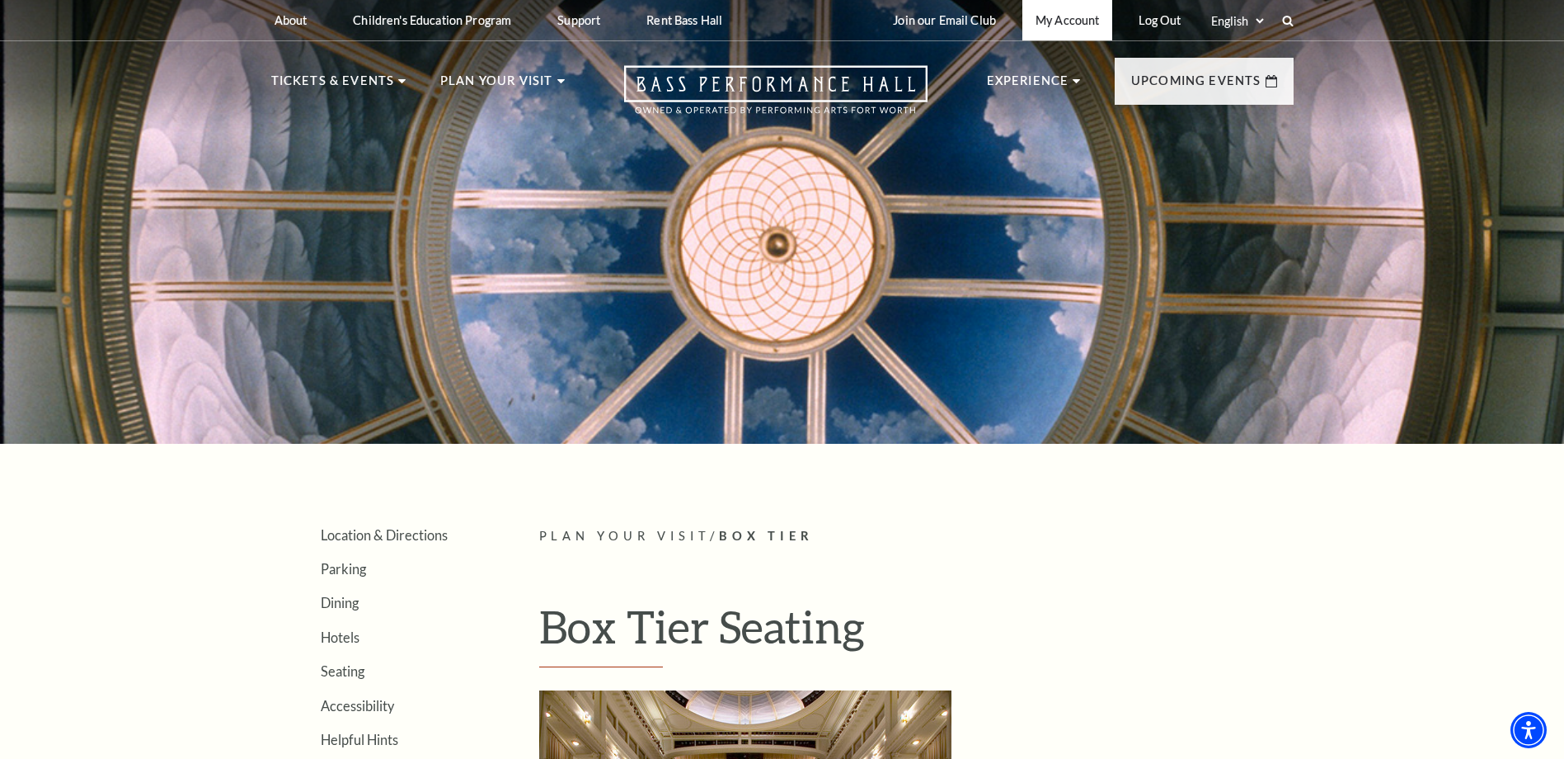
click at [1086, 22] on link "My Account" at bounding box center [1067, 20] width 90 height 40
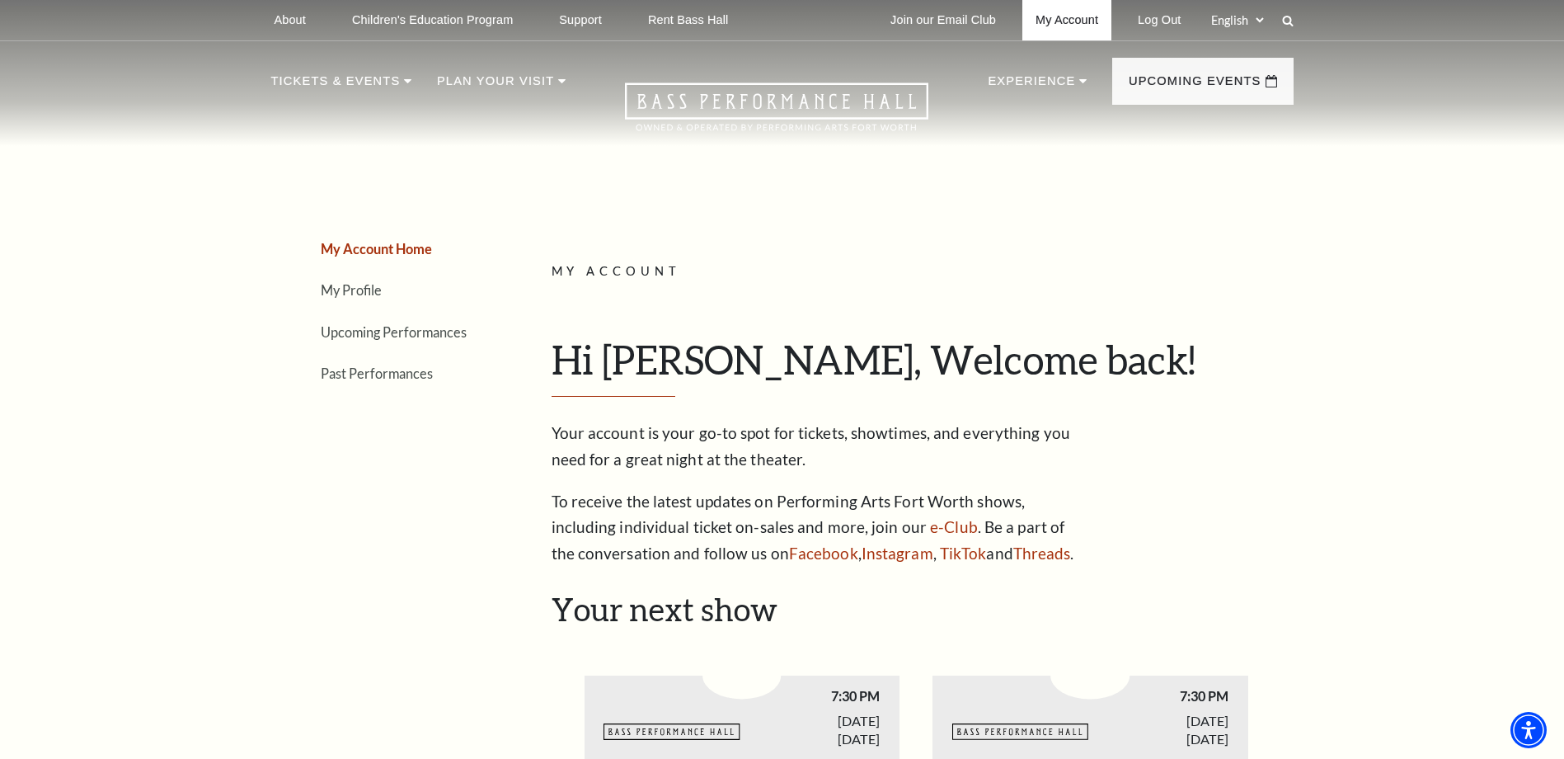
click at [1089, 21] on link "My Account" at bounding box center [1066, 20] width 89 height 40
click at [425, 327] on link "Upcoming Performances" at bounding box center [394, 332] width 146 height 16
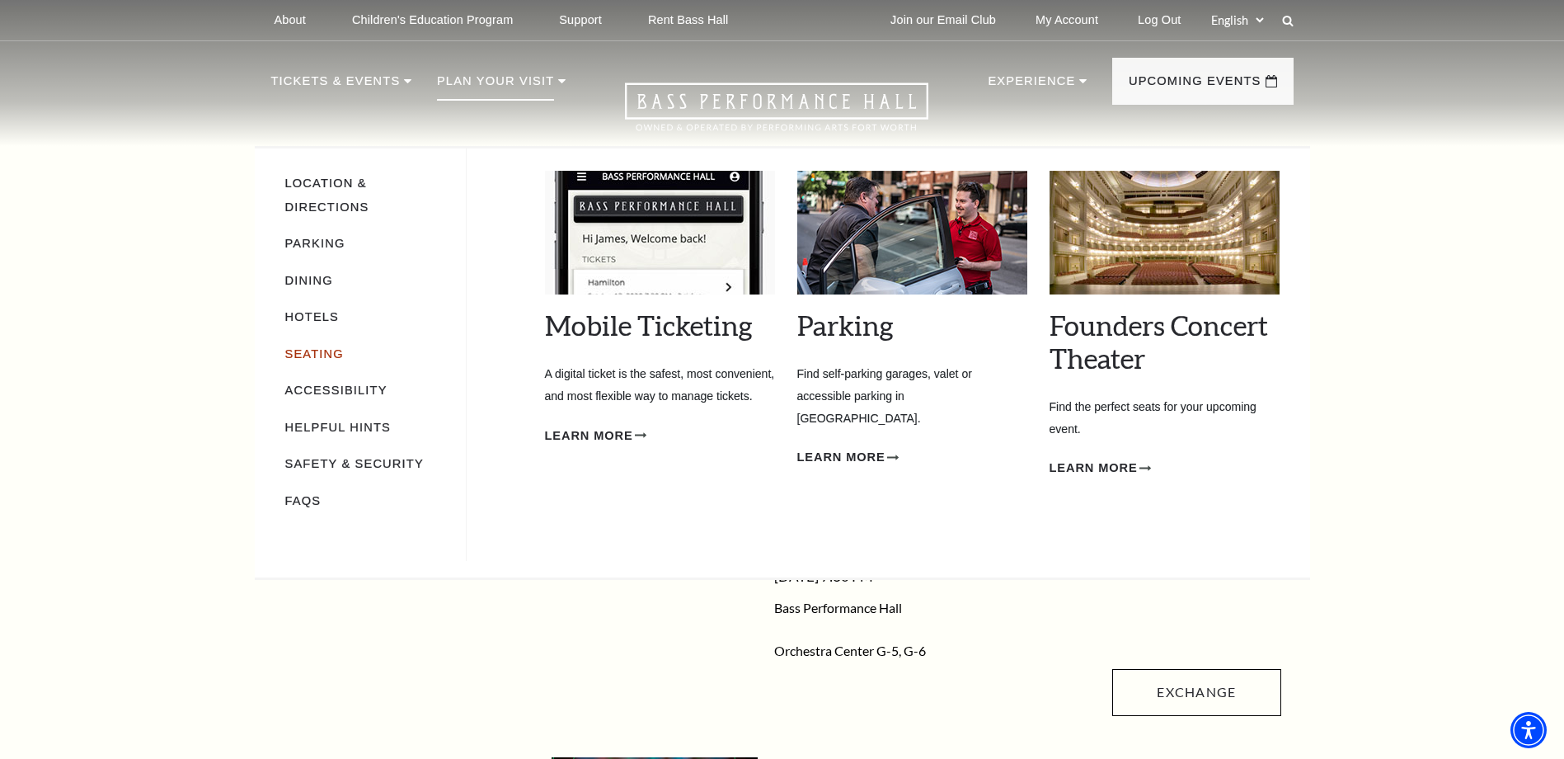
click at [328, 347] on link "Seating" at bounding box center [314, 353] width 59 height 13
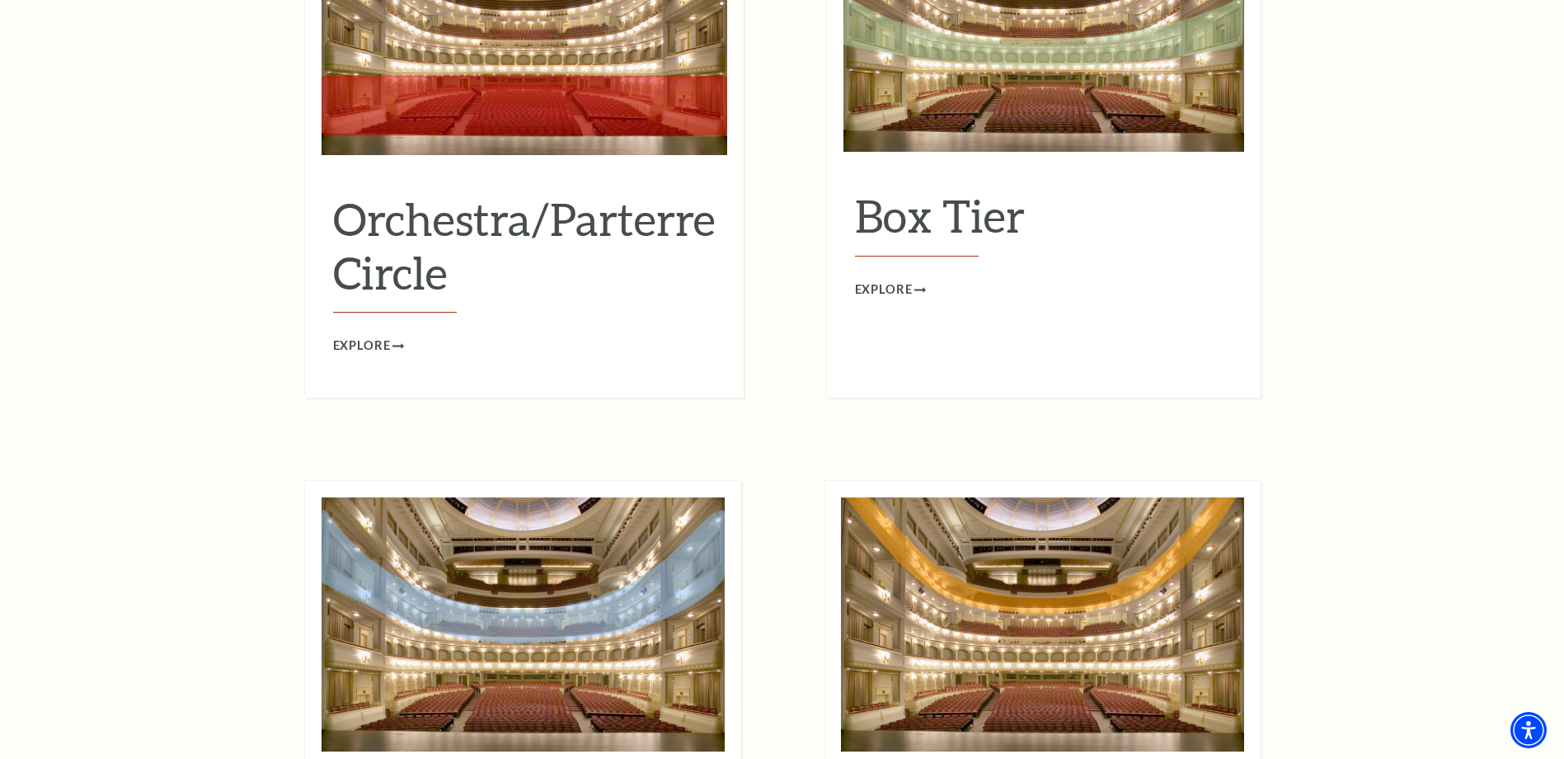
scroll to position [1814, 0]
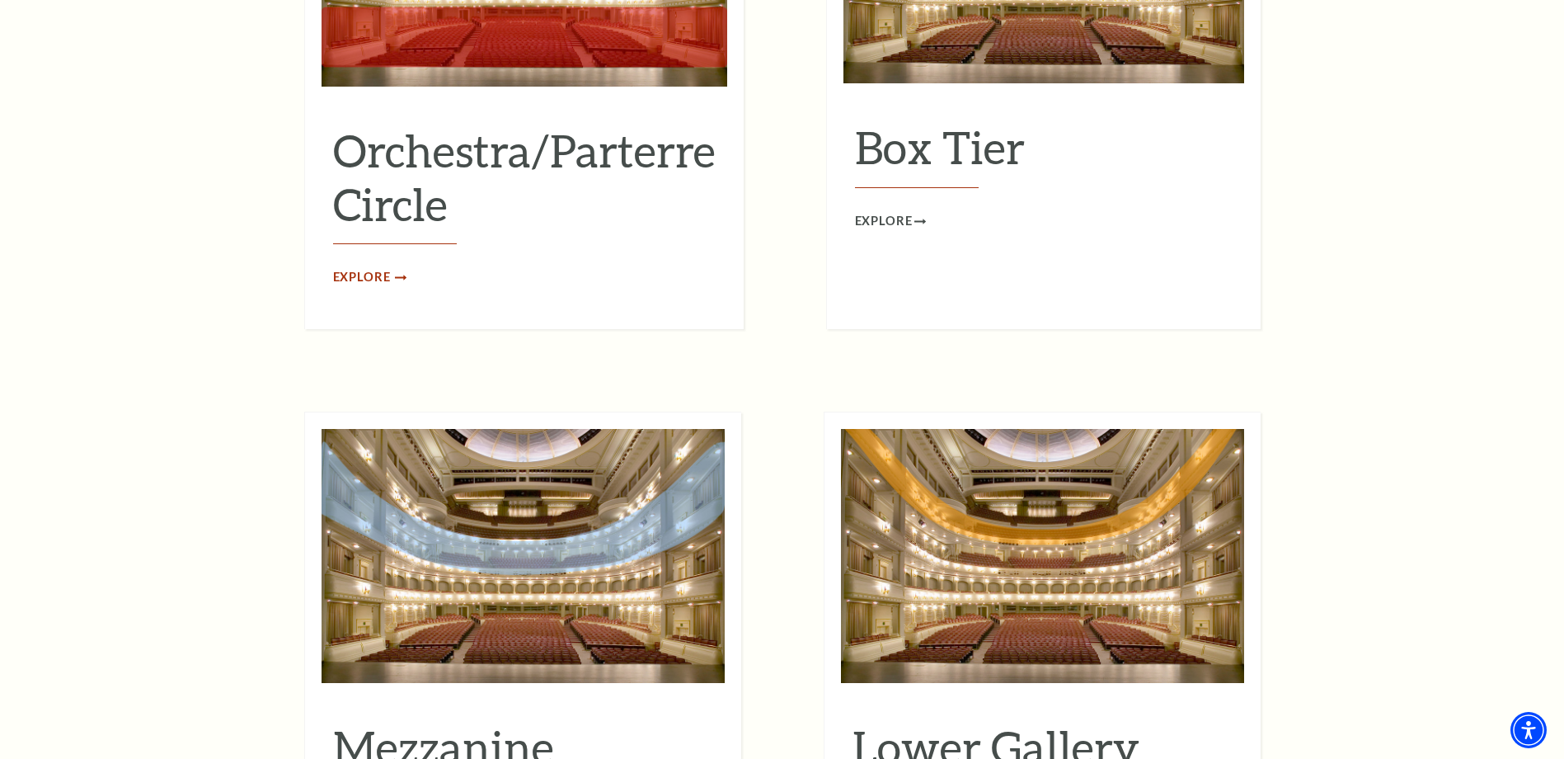
click at [376, 267] on span "Explore" at bounding box center [362, 277] width 58 height 21
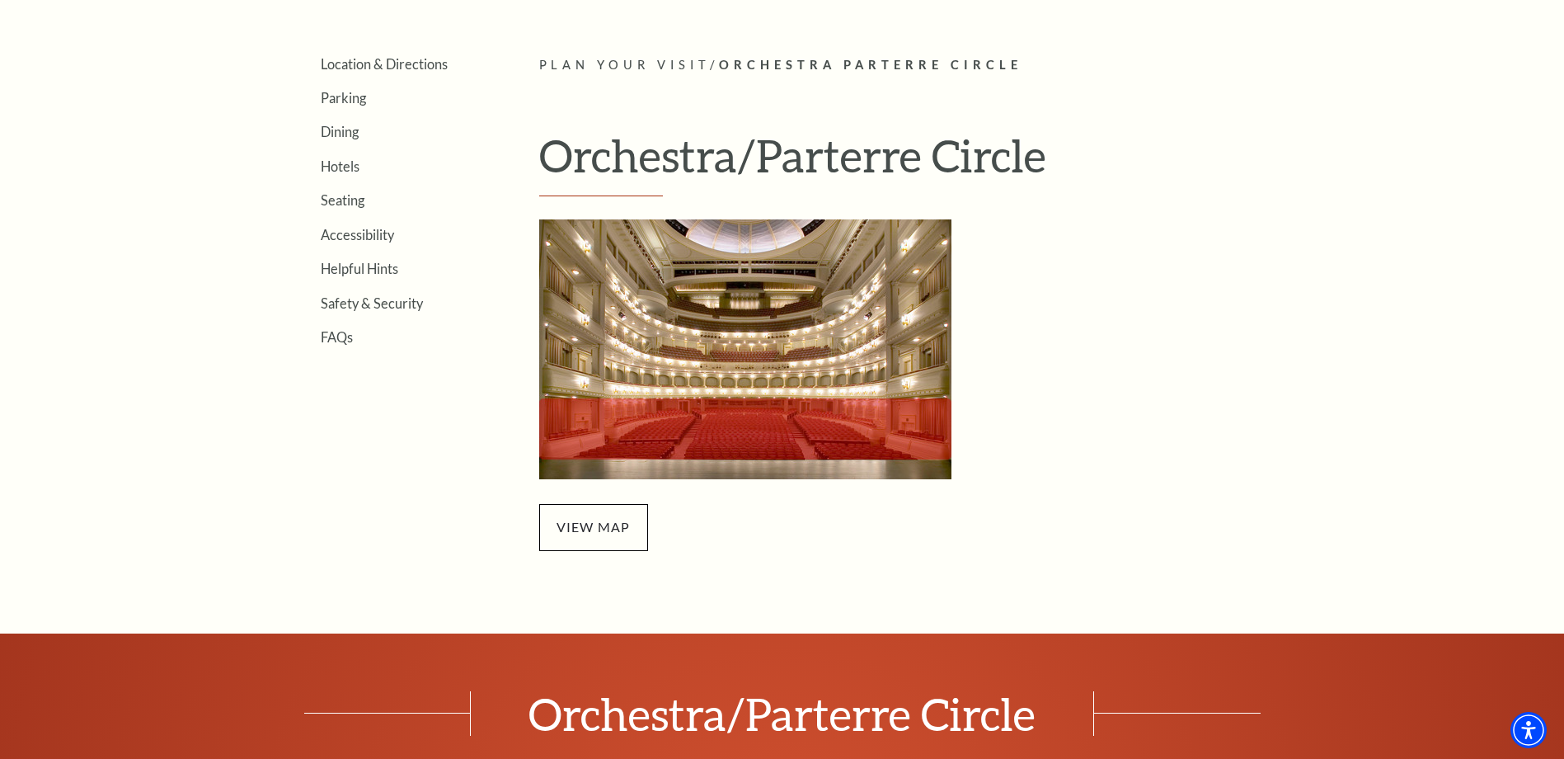
scroll to position [763, 0]
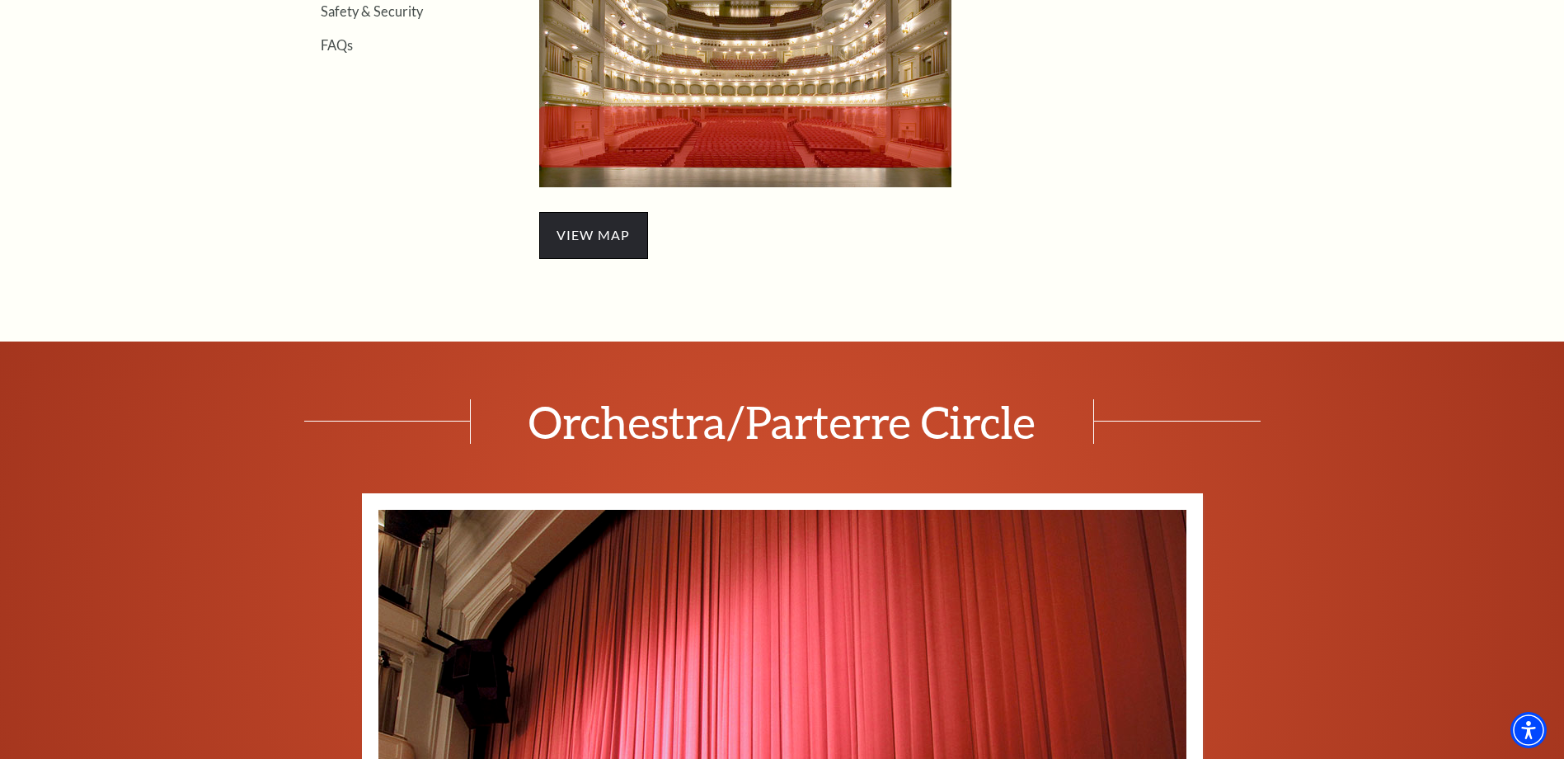
click at [585, 242] on span "view map" at bounding box center [593, 235] width 109 height 46
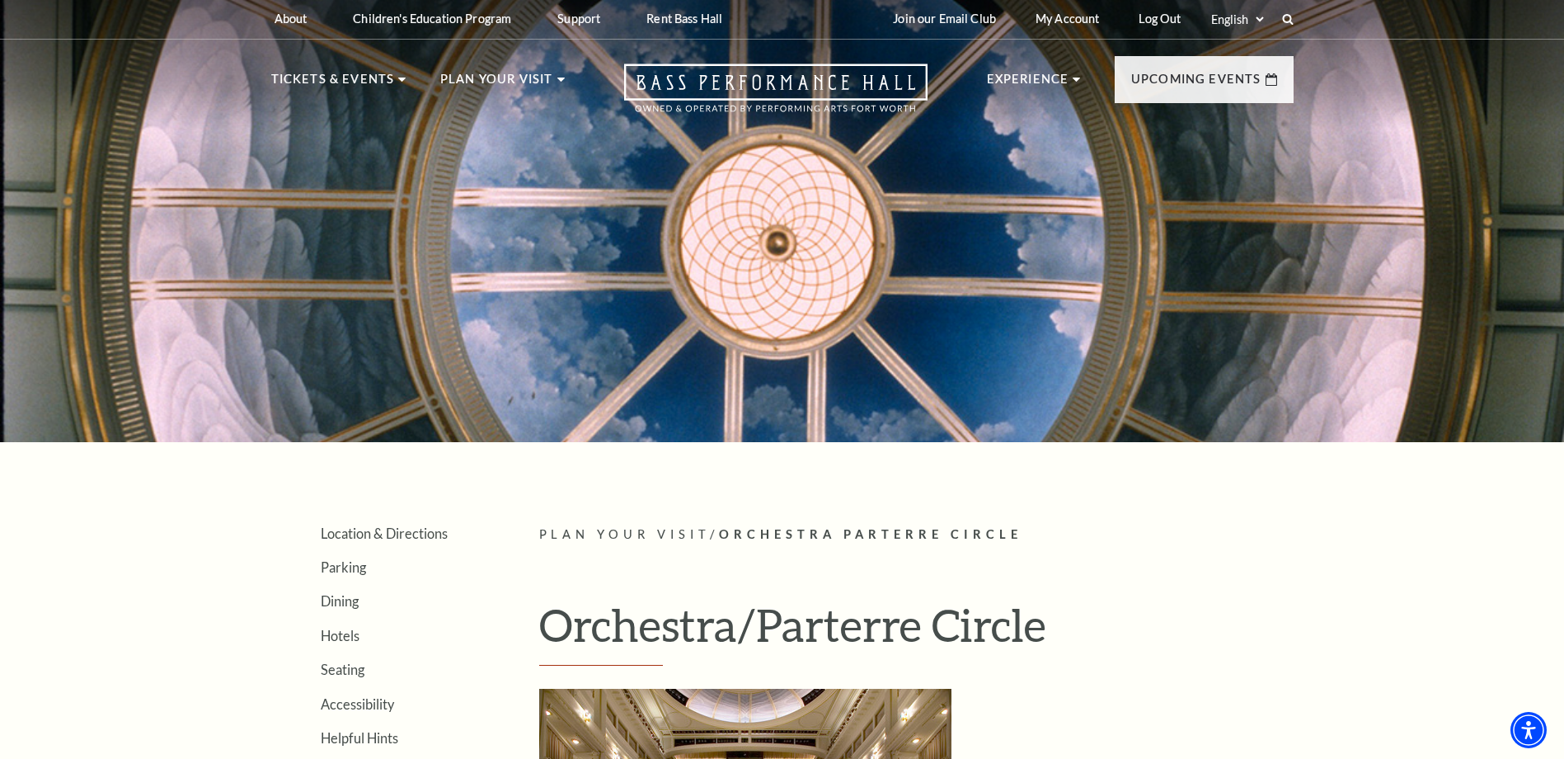
scroll to position [0, 0]
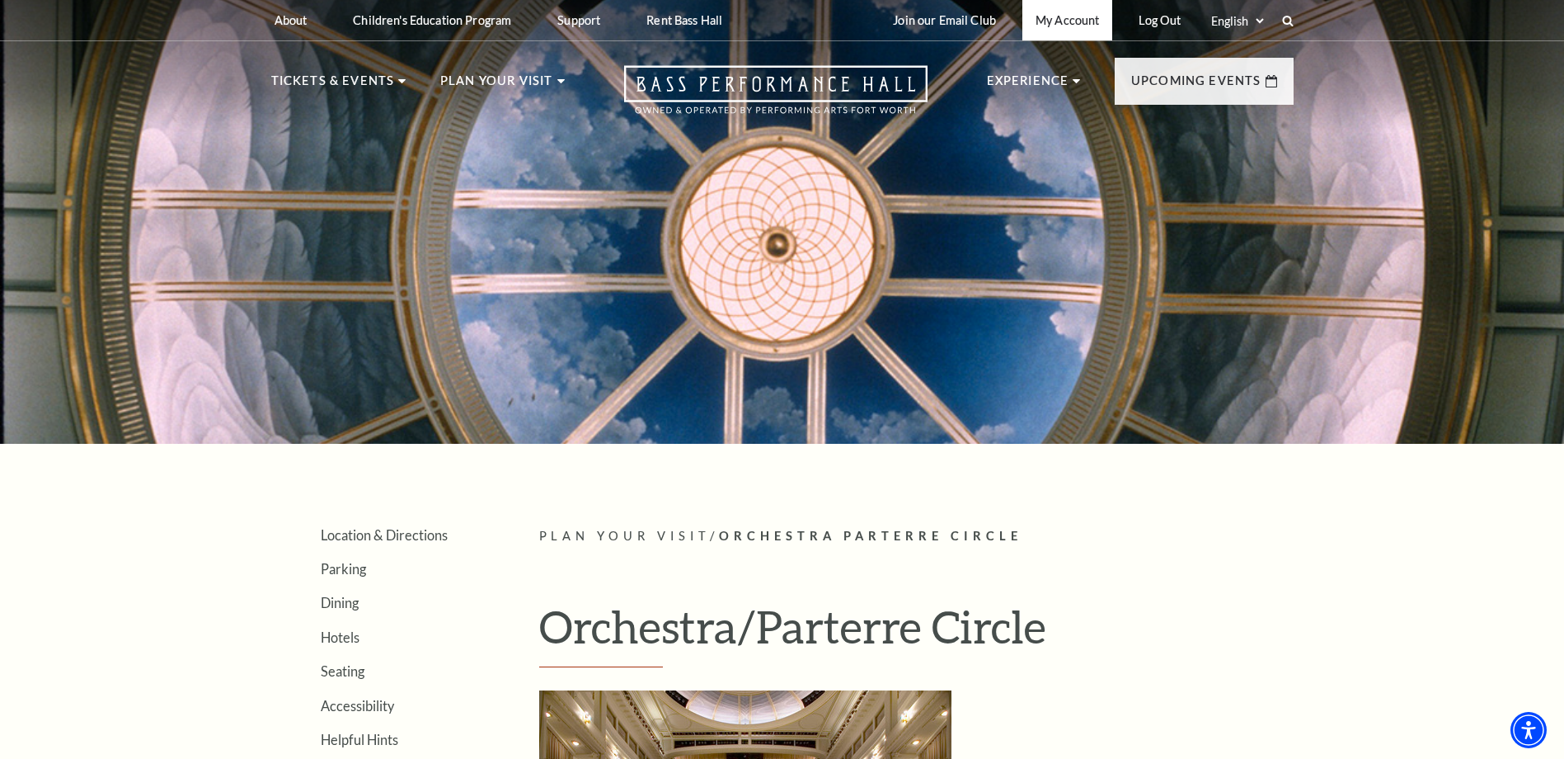
click at [1072, 28] on link "My Account" at bounding box center [1067, 20] width 90 height 40
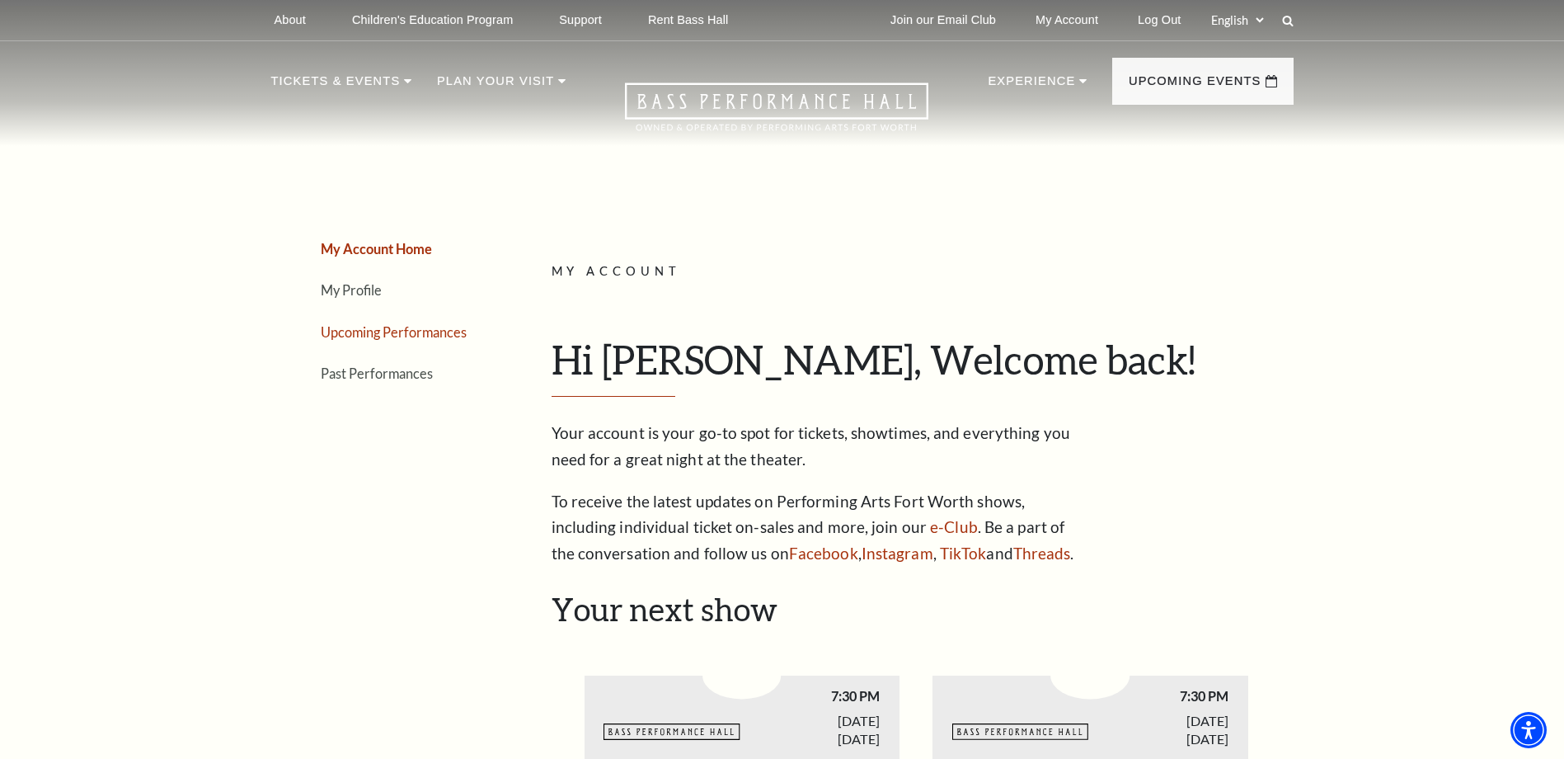
click at [402, 331] on link "Upcoming Performances" at bounding box center [394, 332] width 146 height 16
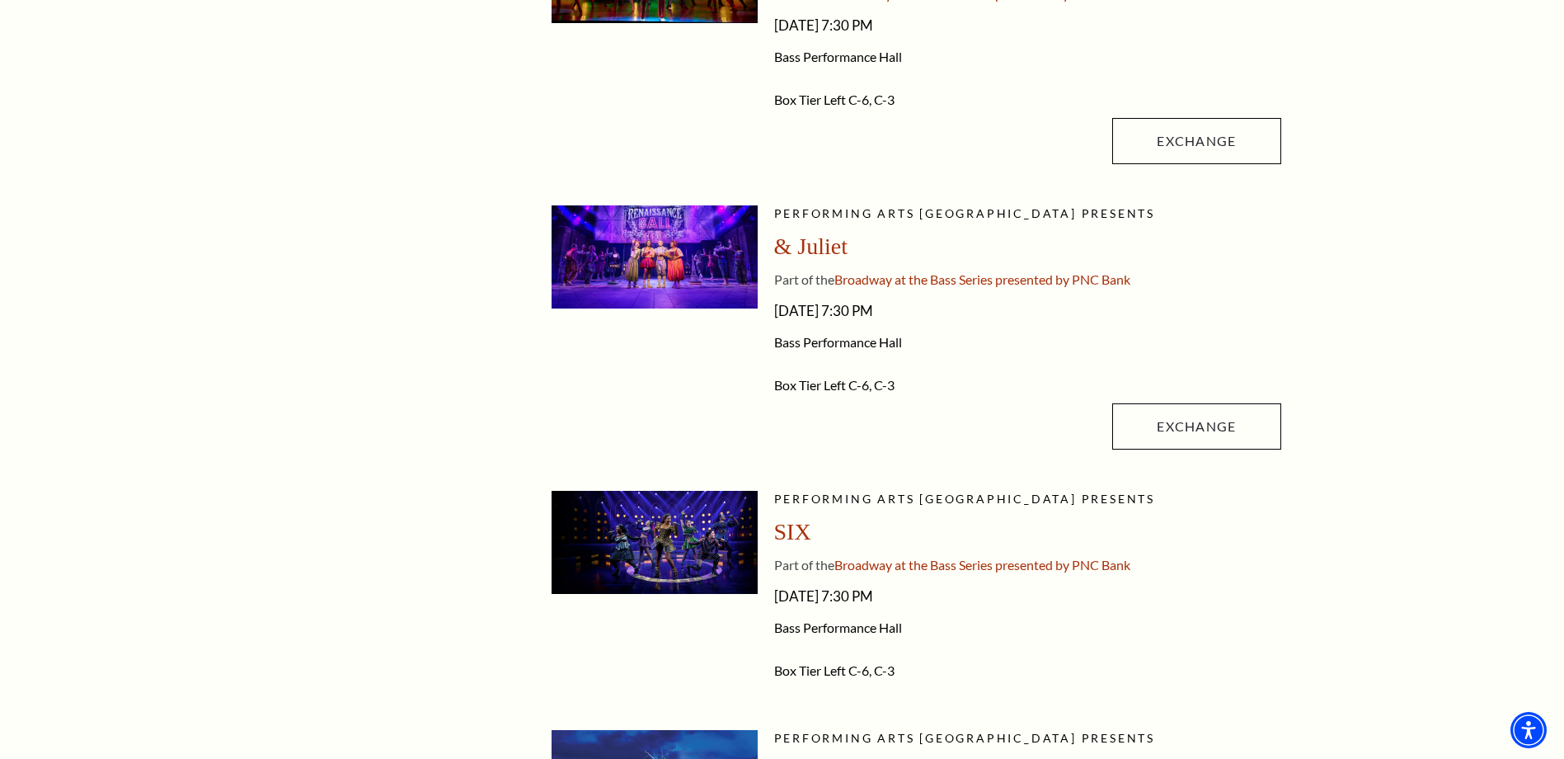
scroll to position [825, 0]
